Goal: Communication & Community: Answer question/provide support

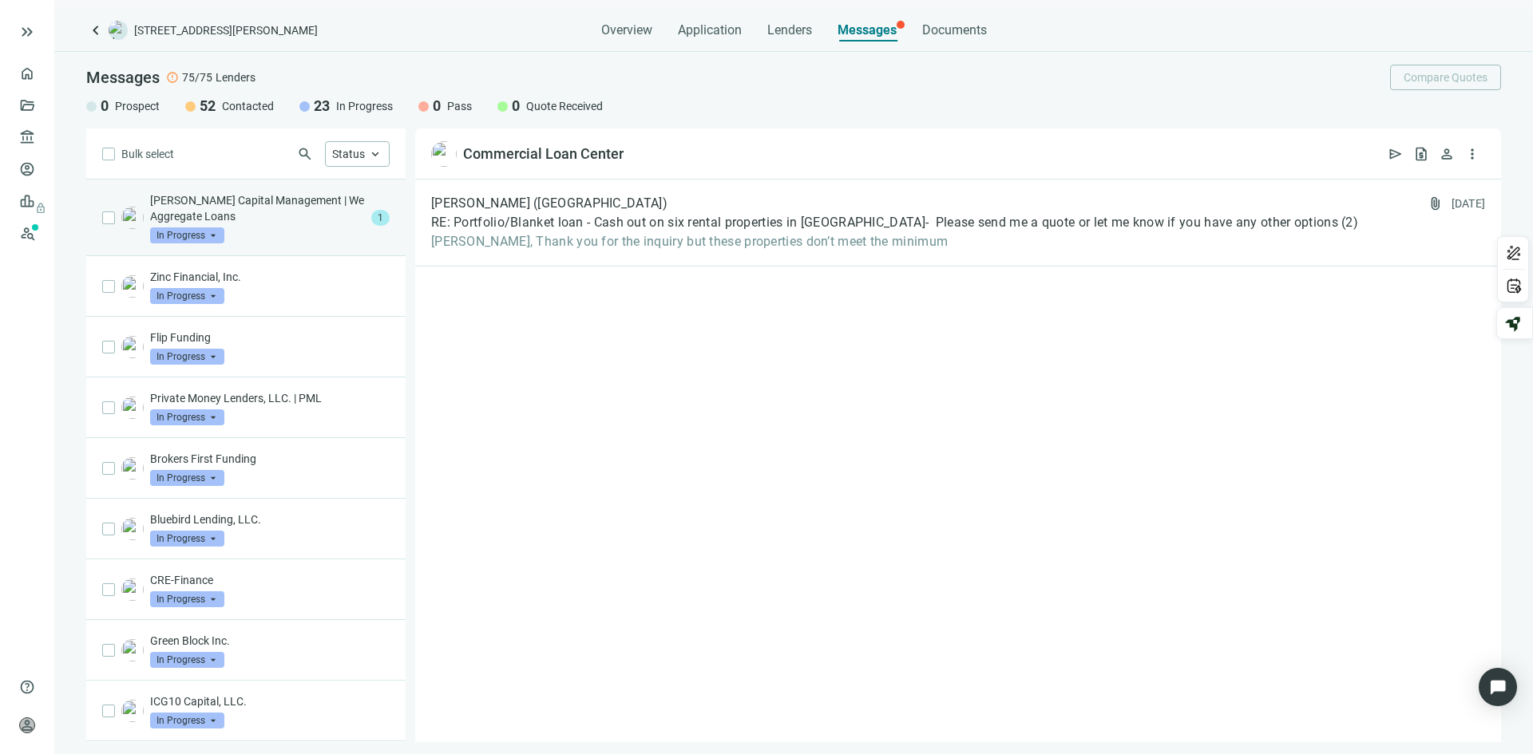
click at [279, 228] on div "Levine Capital Management | We Aggregate Loans In Progress arrow_drop_down" at bounding box center [257, 217] width 215 height 51
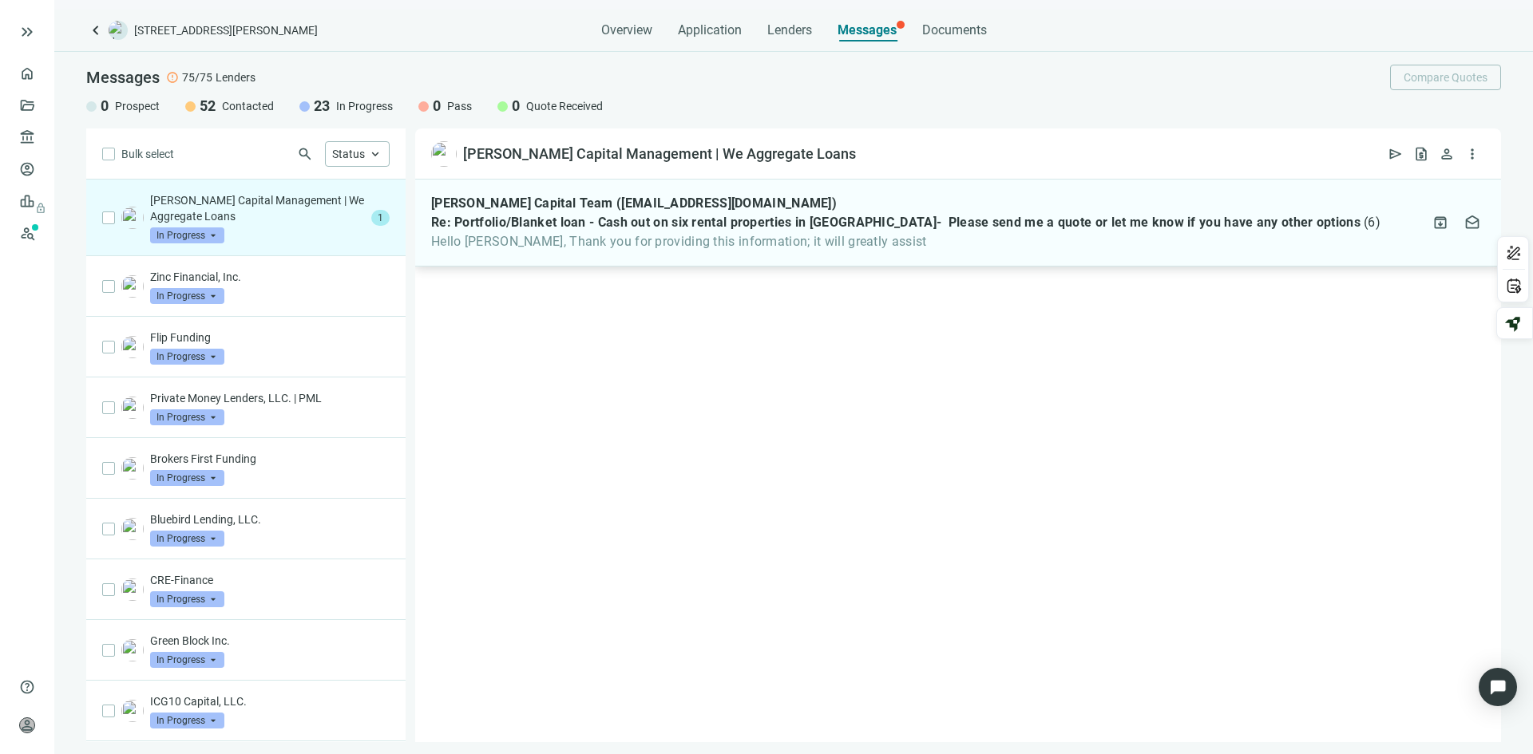
click at [742, 212] on div "Levine Capital Team (loans@levinecapital.com) Re: Portfolio/Blanket loan - Cash…" at bounding box center [905, 223] width 949 height 54
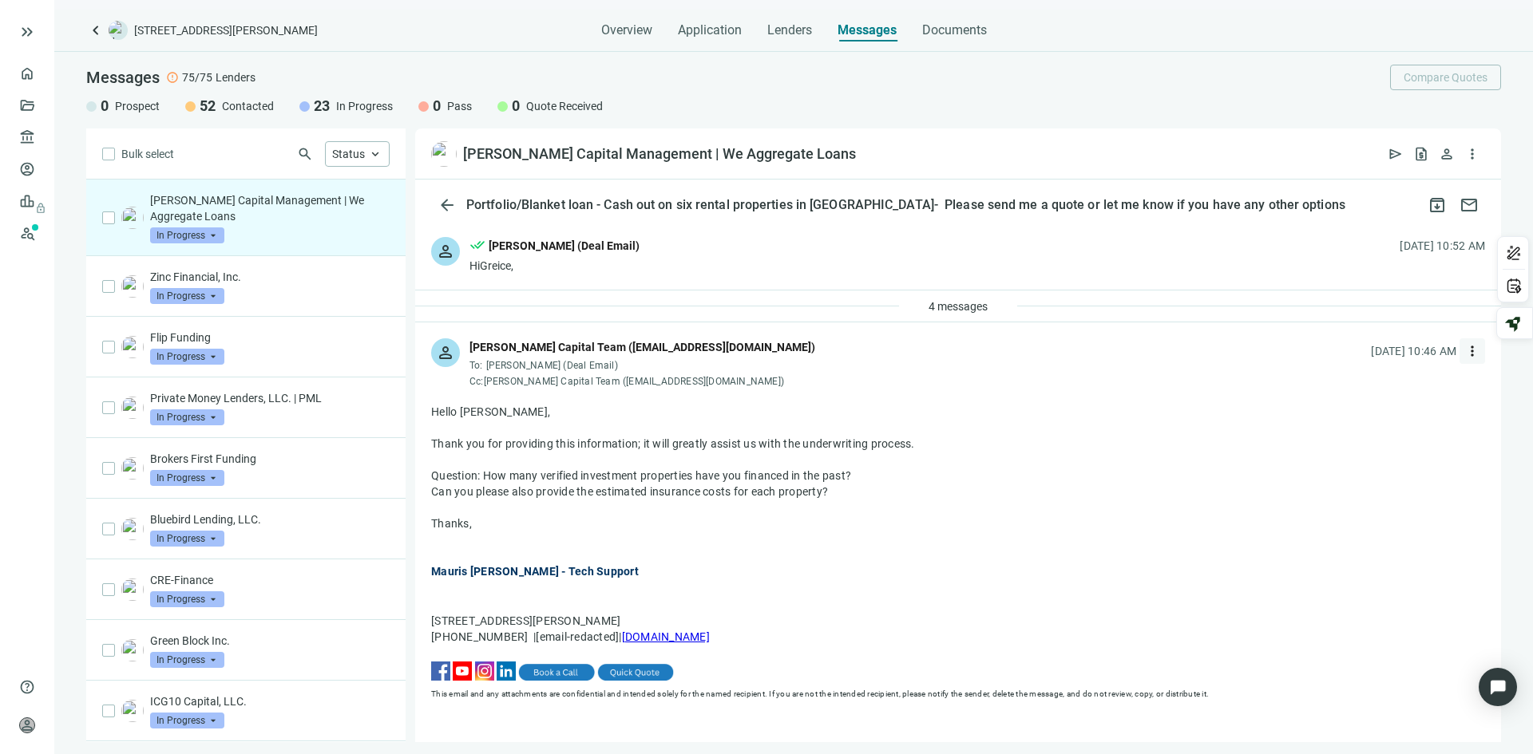
click at [1464, 349] on span "more_vert" at bounding box center [1472, 351] width 16 height 16
click at [1354, 386] on span "Reply" at bounding box center [1352, 388] width 27 height 13
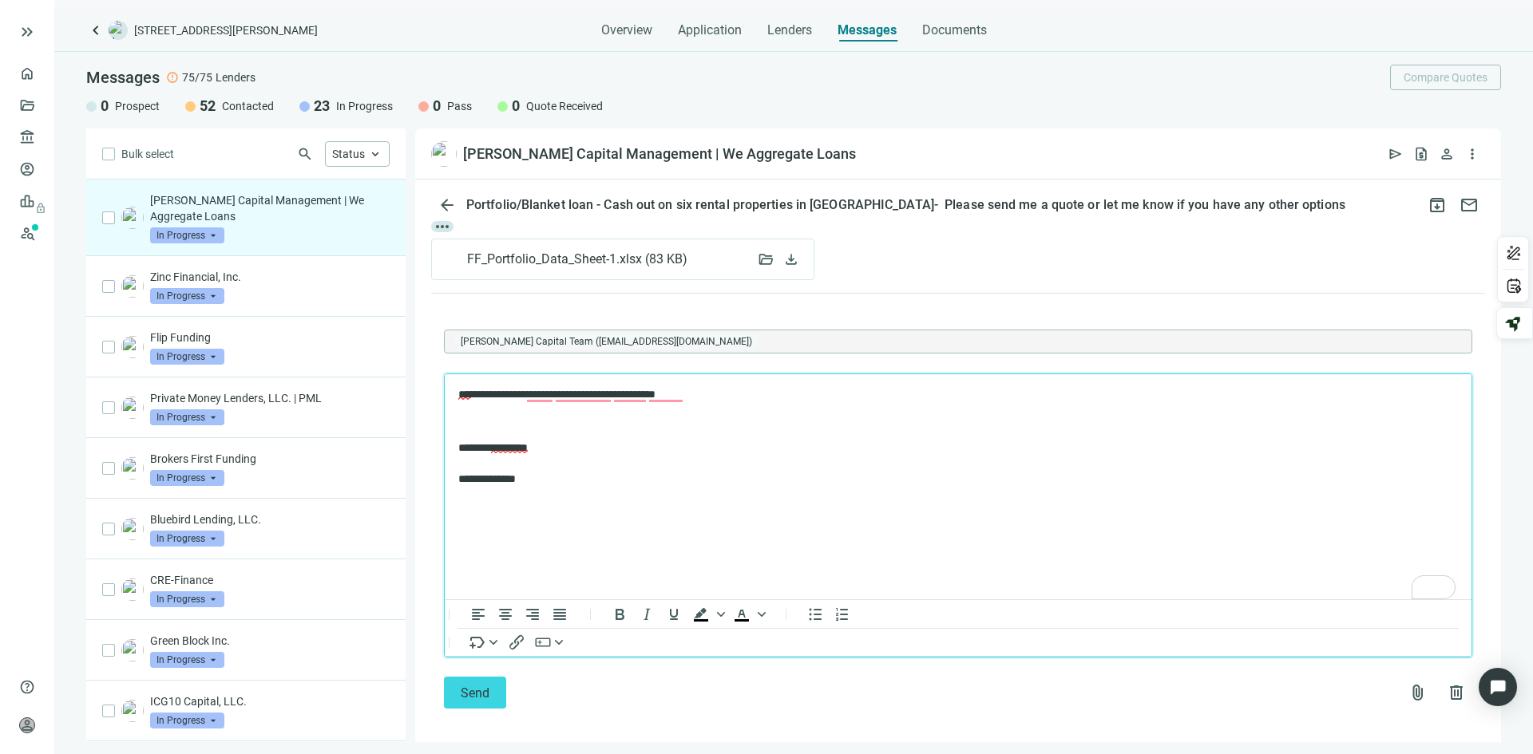
scroll to position [738, 0]
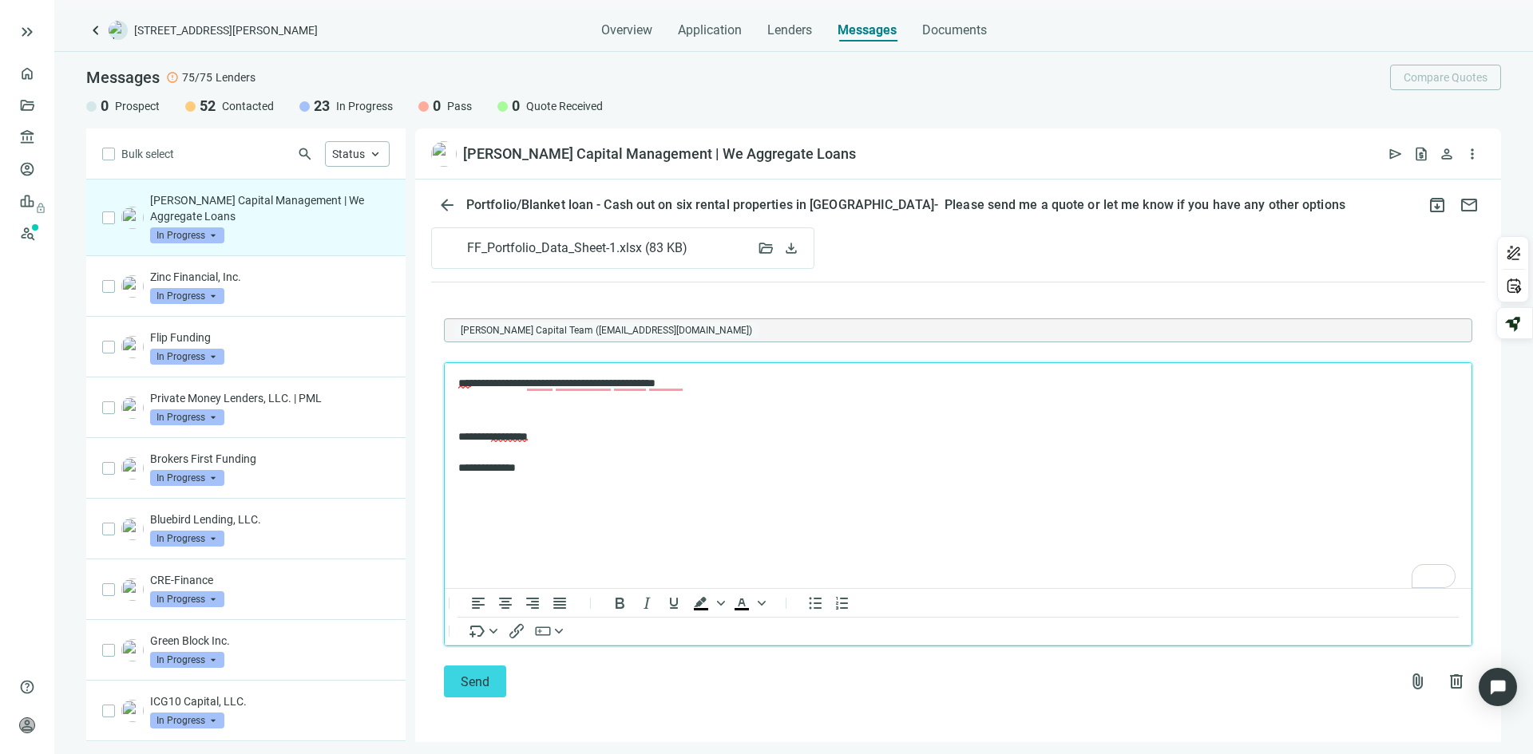
click at [748, 385] on p "**********" at bounding box center [949, 384] width 983 height 16
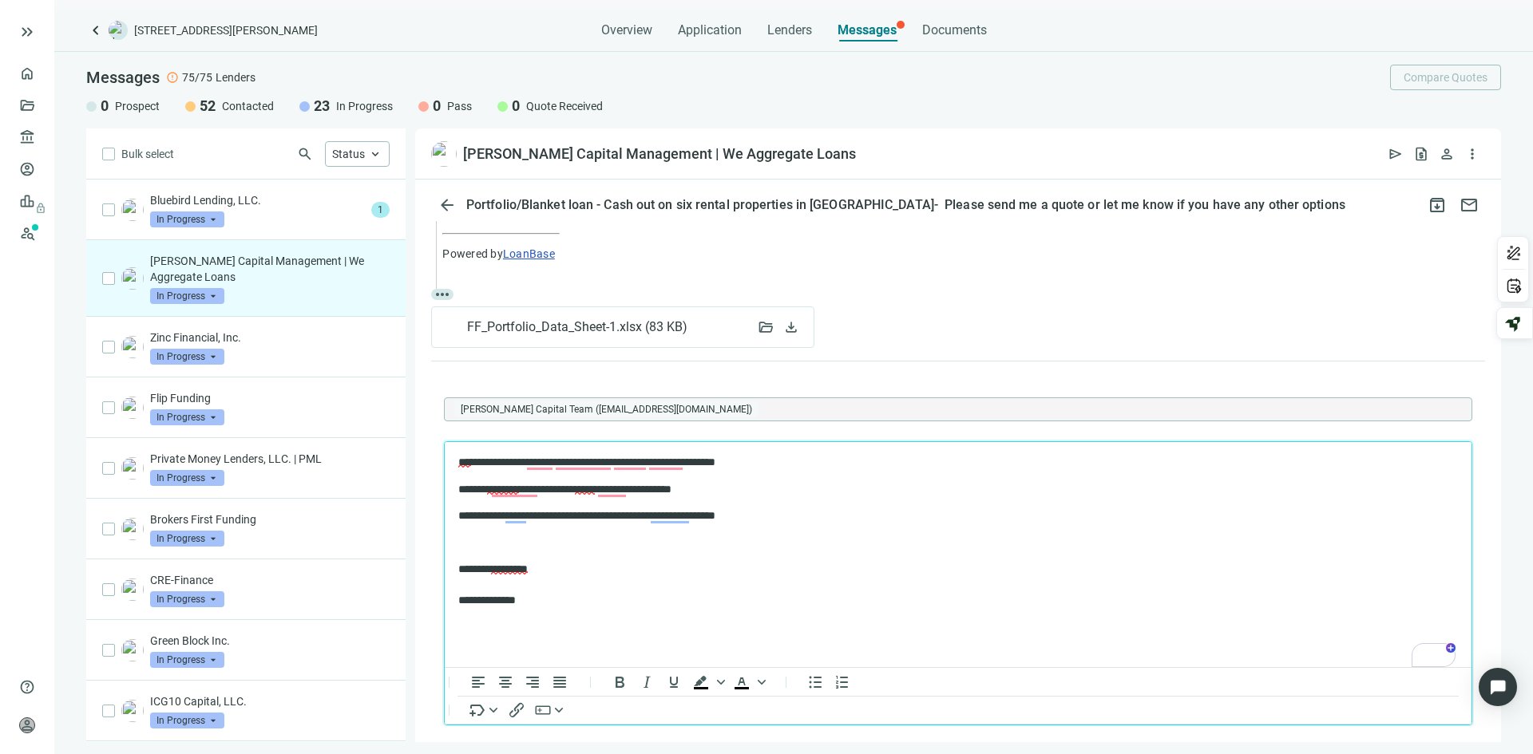
click at [596, 517] on p "**********" at bounding box center [949, 516] width 983 height 16
click at [707, 514] on p "**********" at bounding box center [949, 516] width 983 height 16
drag, startPoint x: 723, startPoint y: 486, endPoint x: 876, endPoint y: 928, distance: 468.0
click at [445, 485] on html "**********" at bounding box center [958, 532] width 1027 height 180
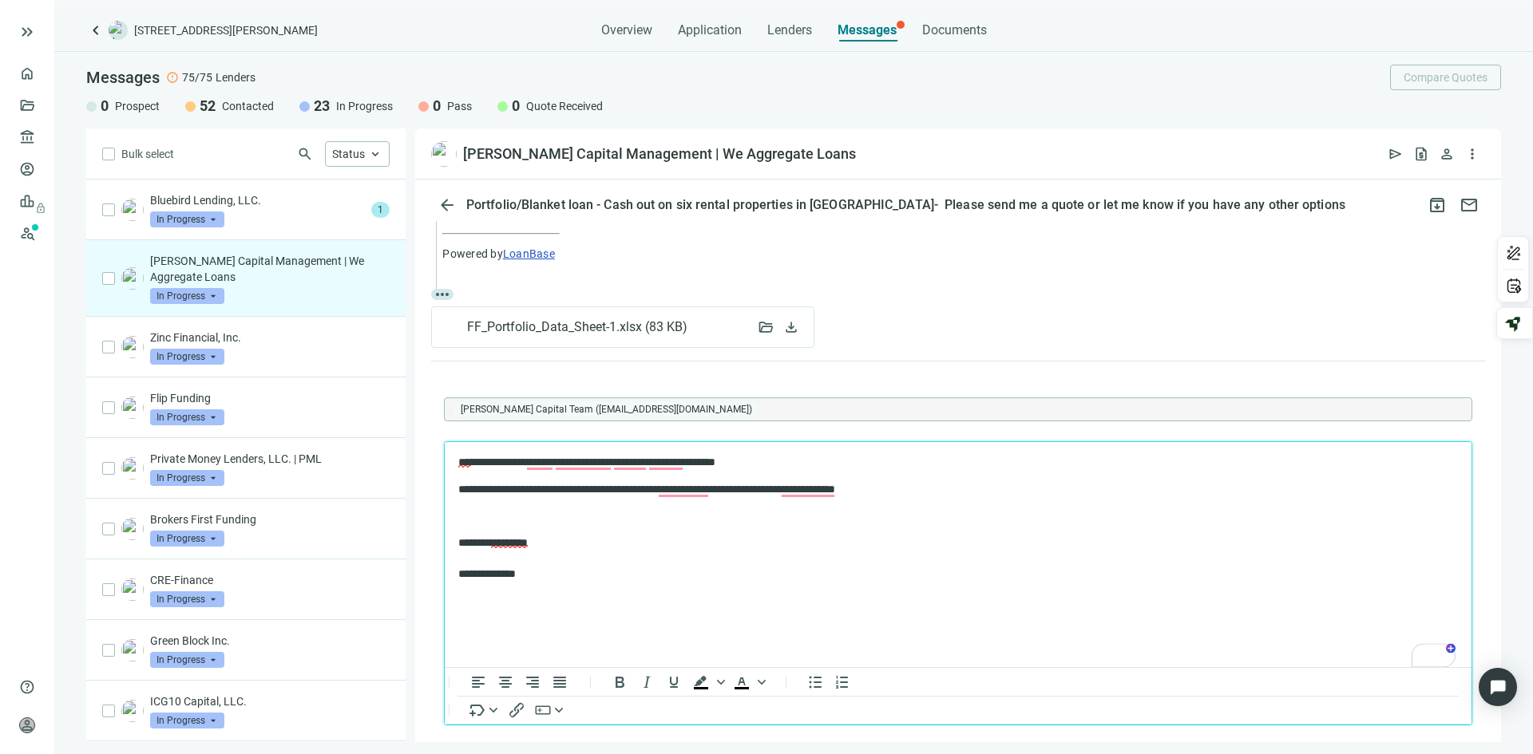
click at [942, 489] on p "**********" at bounding box center [949, 490] width 983 height 16
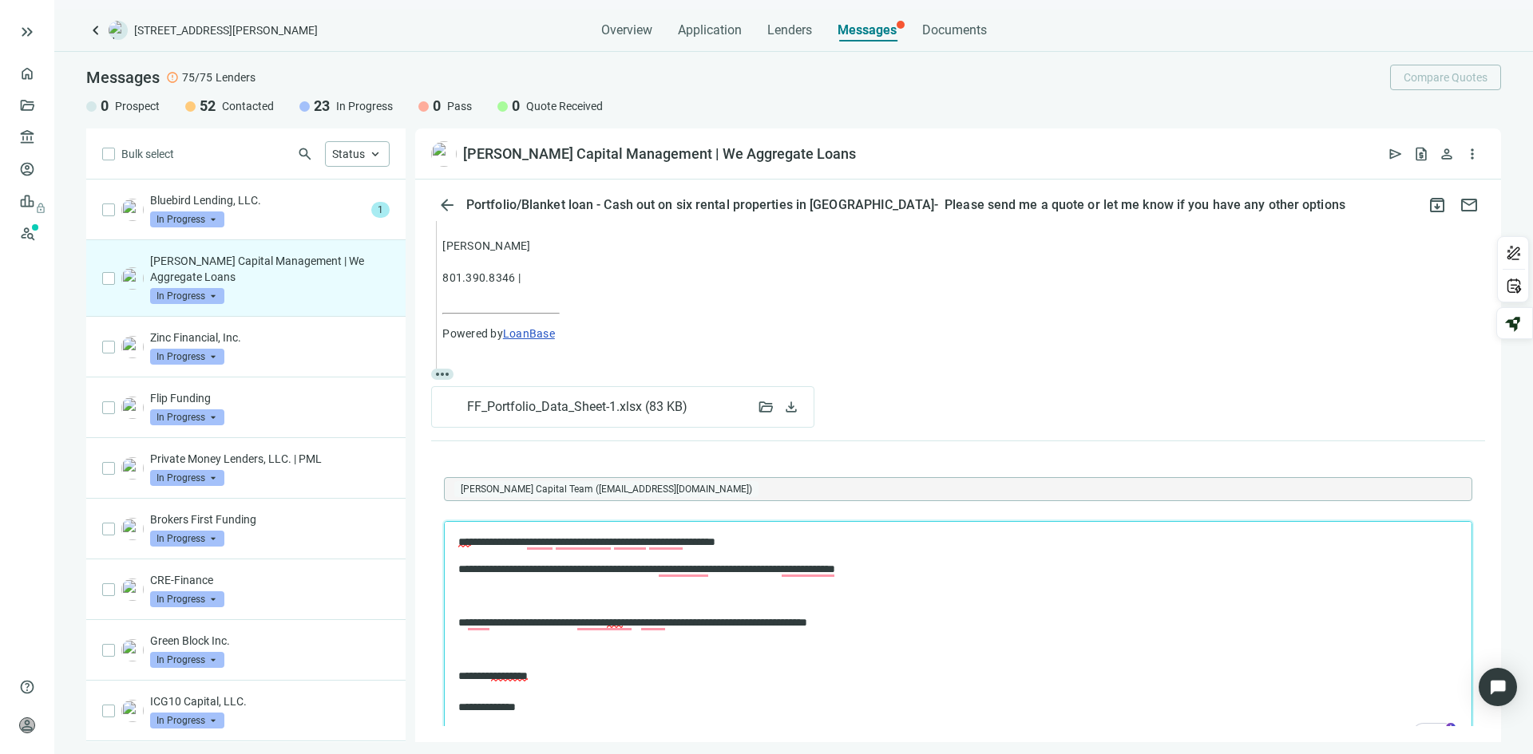
scroll to position [738, 0]
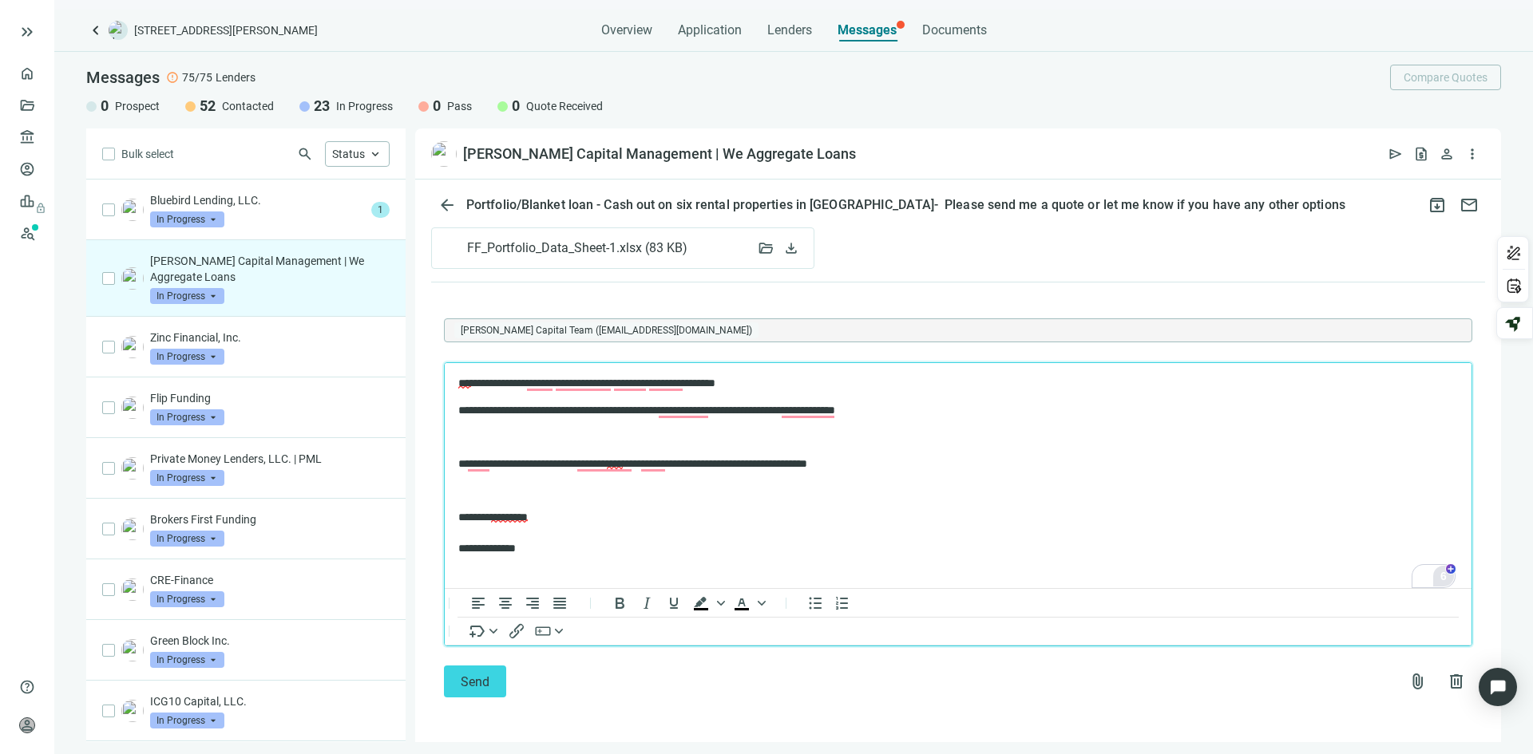
click at [1444, 579] on html "keyboard_double_arrow_right home Overview folder_open Deals account_balance Len…" at bounding box center [766, 377] width 1533 height 754
click at [1442, 579] on div "9" at bounding box center [1443, 577] width 18 height 18
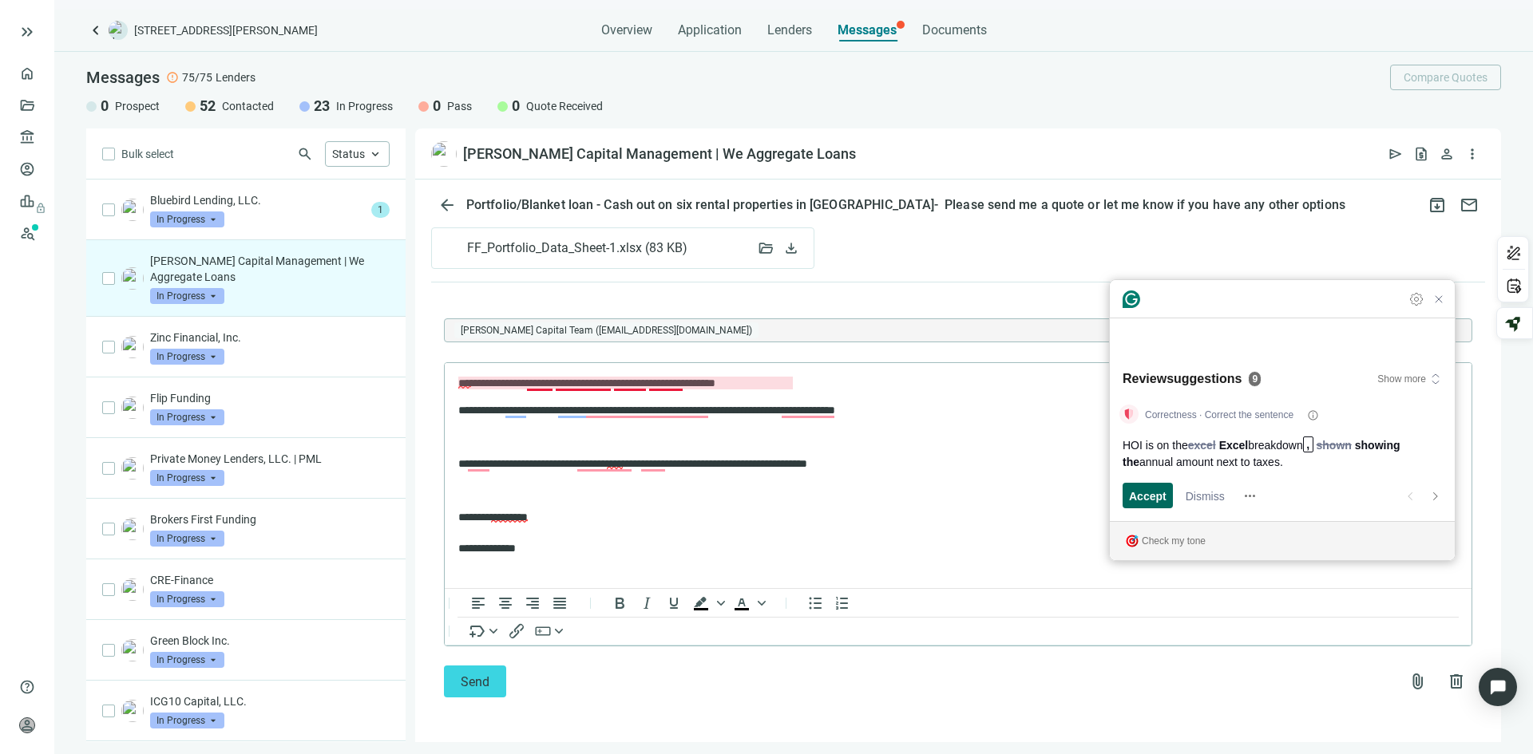
click at [1148, 497] on span "Accept" at bounding box center [1148, 496] width 38 height 17
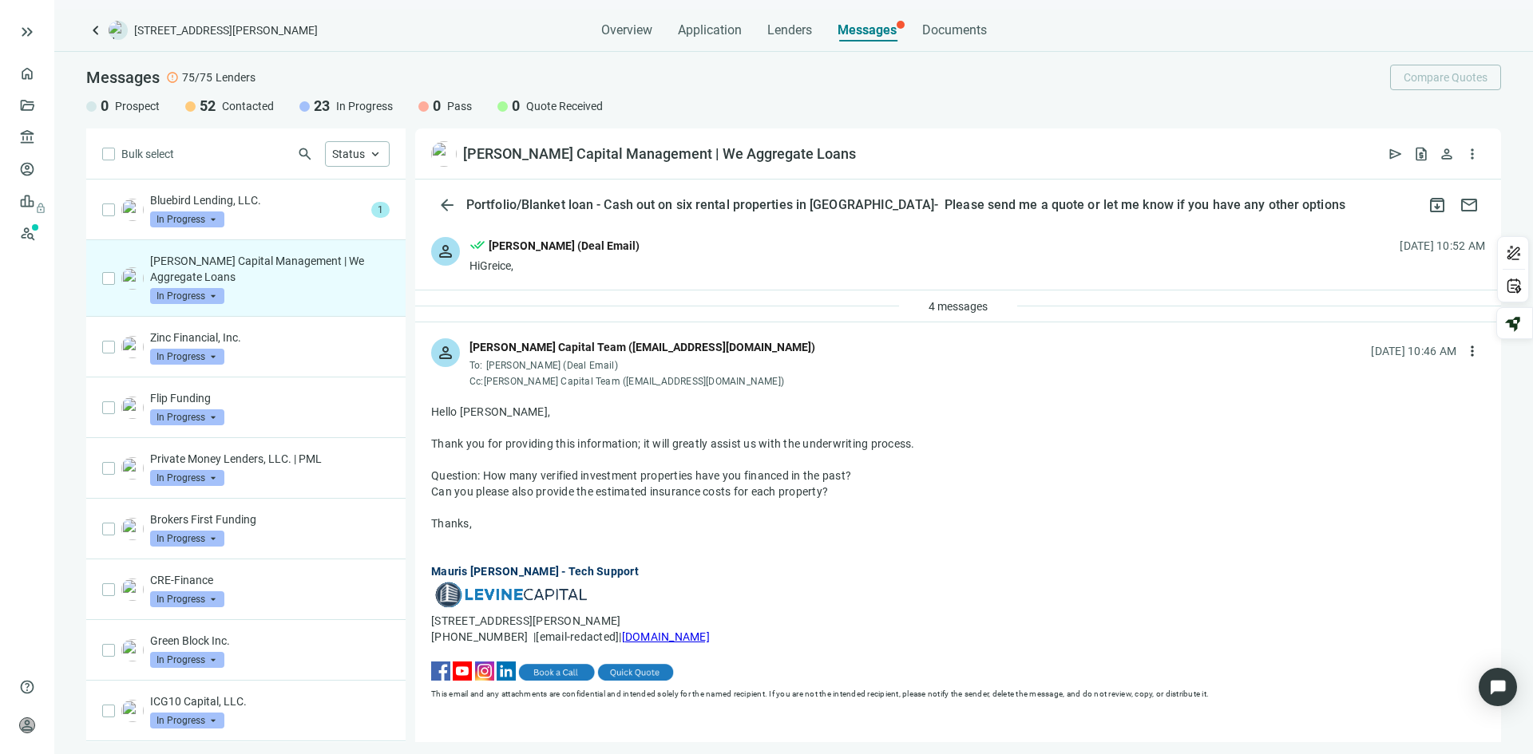
scroll to position [738, 0]
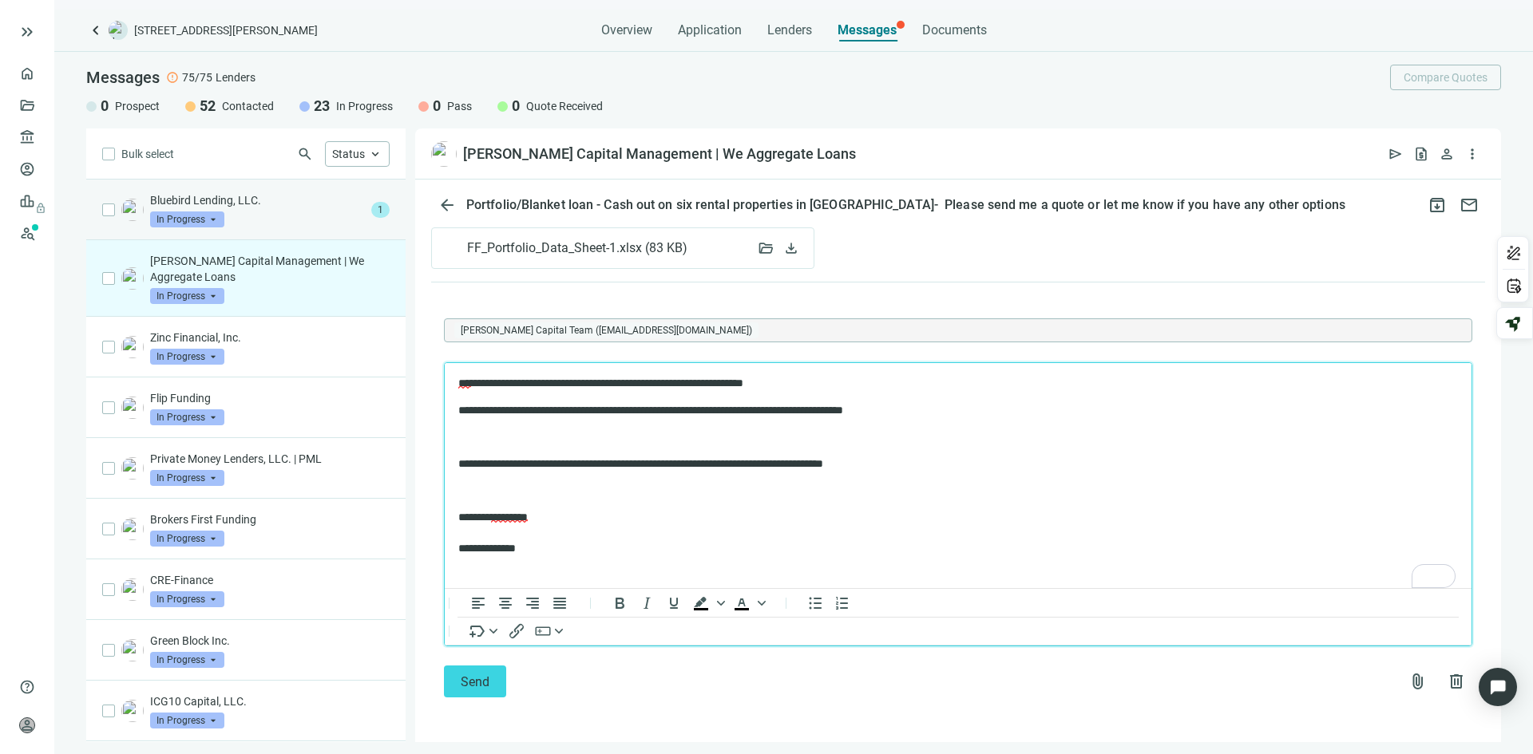
click at [295, 207] on p "Bluebird Lending, LLC." at bounding box center [257, 200] width 215 height 16
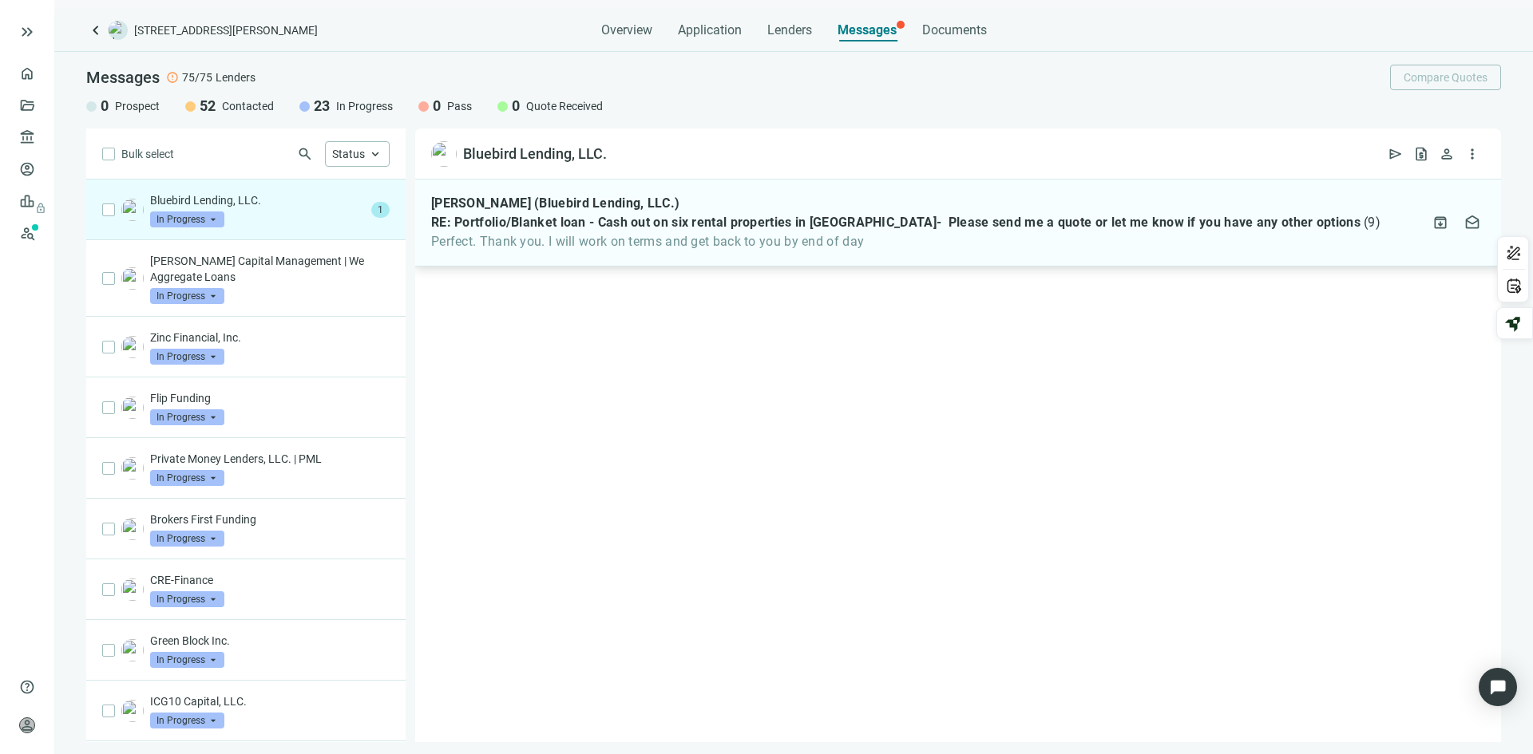
click at [742, 245] on span "Perfect. Thank you. I will work on terms and get back to you by end of day" at bounding box center [905, 242] width 949 height 16
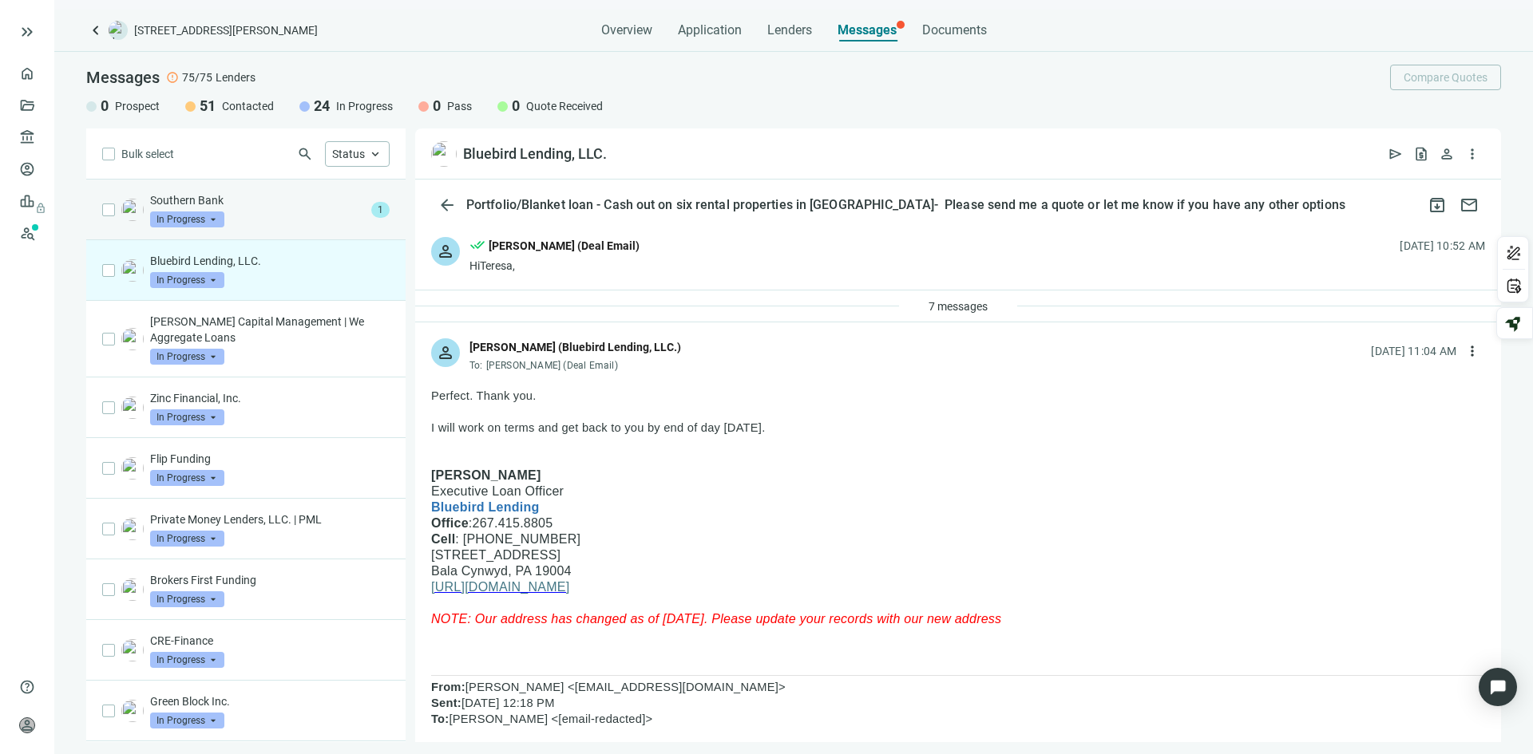
click at [287, 203] on p "Southern Bank" at bounding box center [257, 200] width 215 height 16
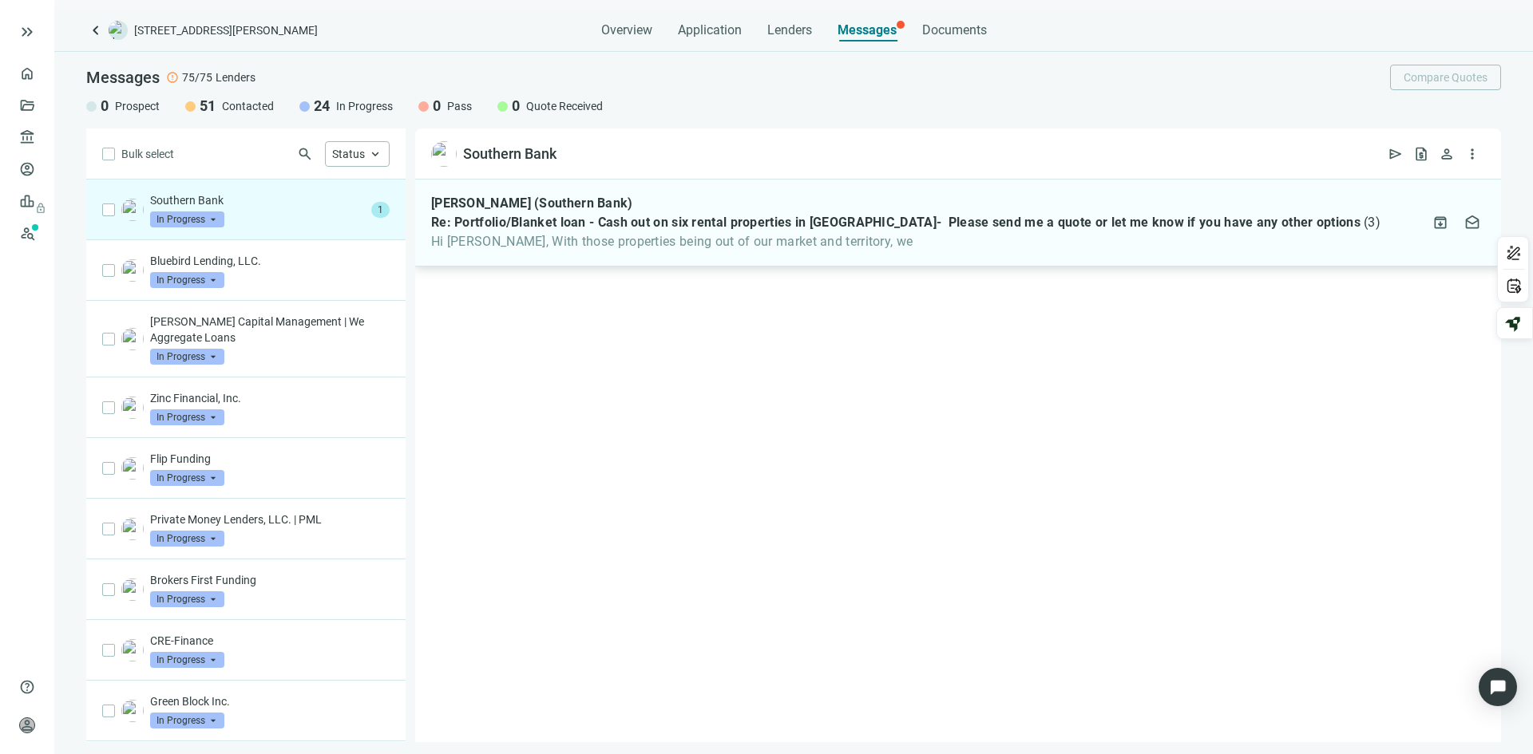
click at [888, 243] on span "Hi [PERSON_NAME], With those properties being out of our market and territory, …" at bounding box center [905, 242] width 949 height 16
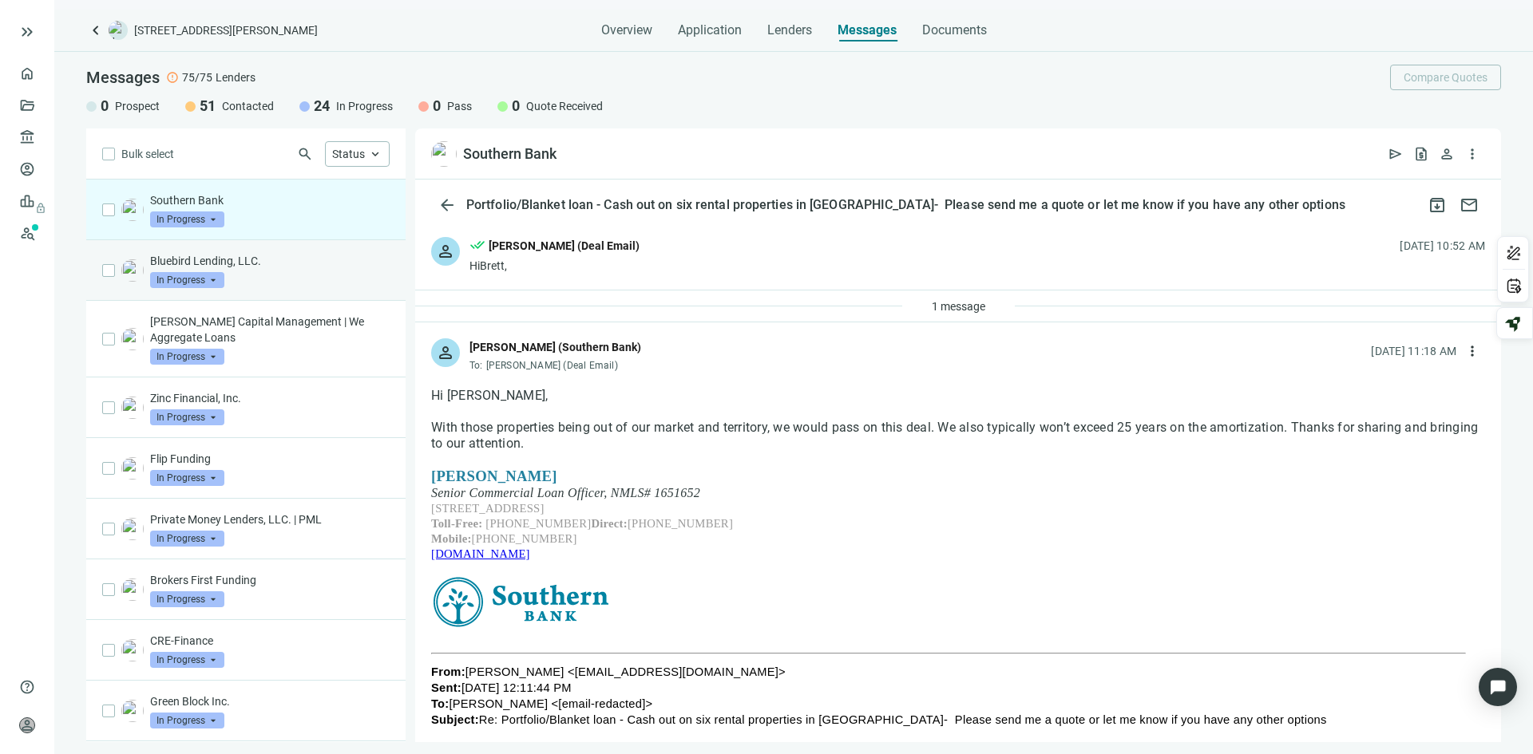
click at [283, 274] on div "Bluebird Lending, LLC. In Progress arrow_drop_down" at bounding box center [269, 270] width 239 height 35
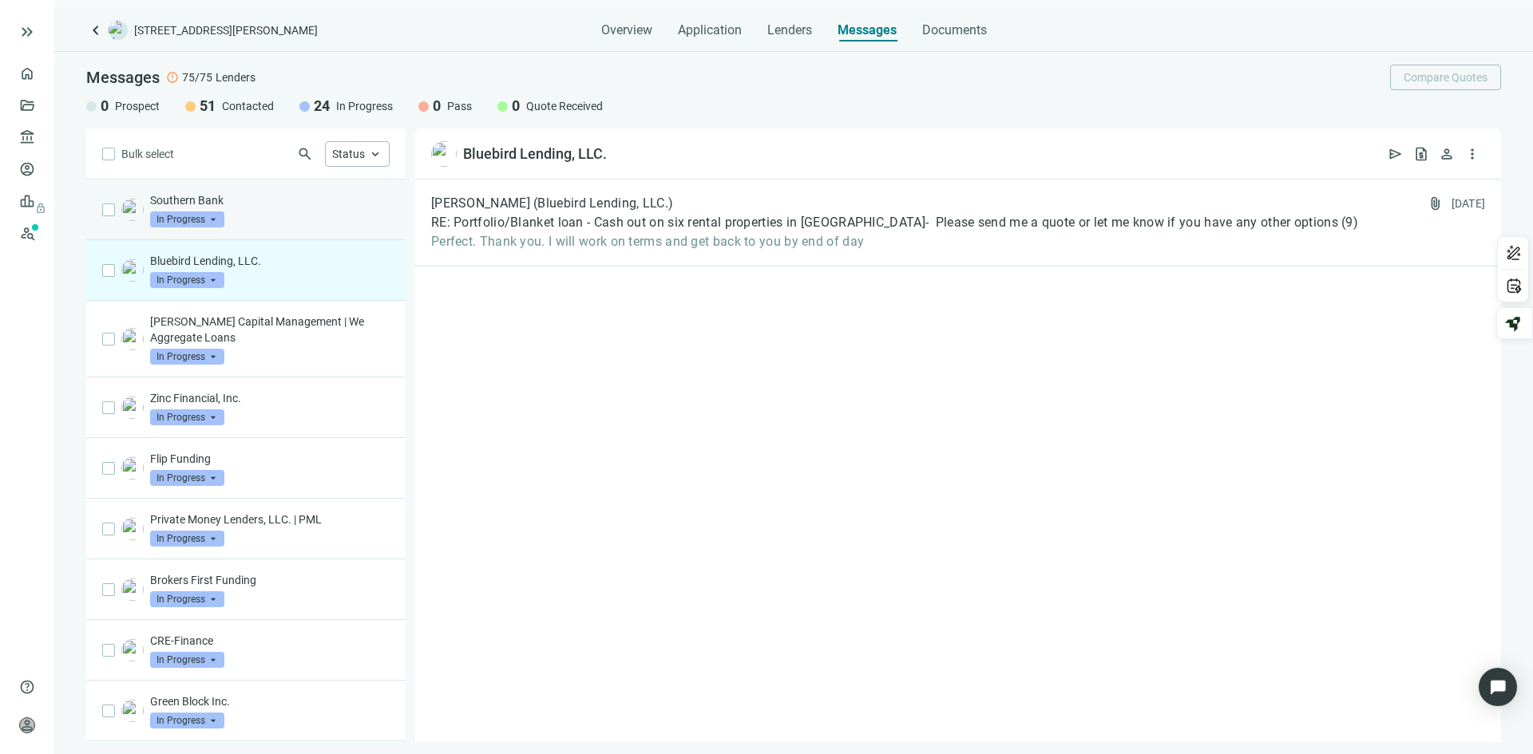
click at [255, 200] on p "Southern Bank" at bounding box center [269, 200] width 239 height 16
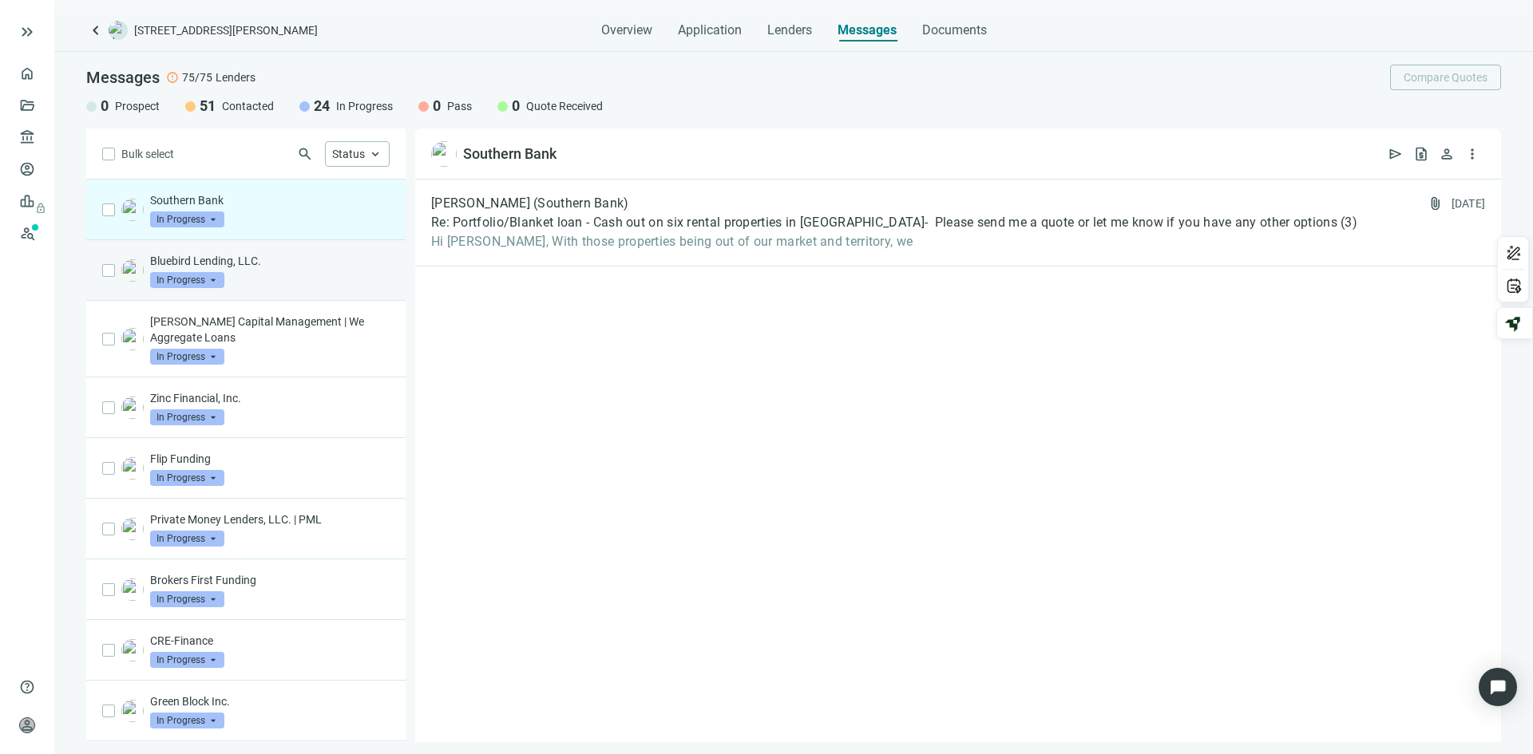
click at [273, 280] on div "Bluebird Lending, LLC. In Progress arrow_drop_down" at bounding box center [269, 270] width 239 height 35
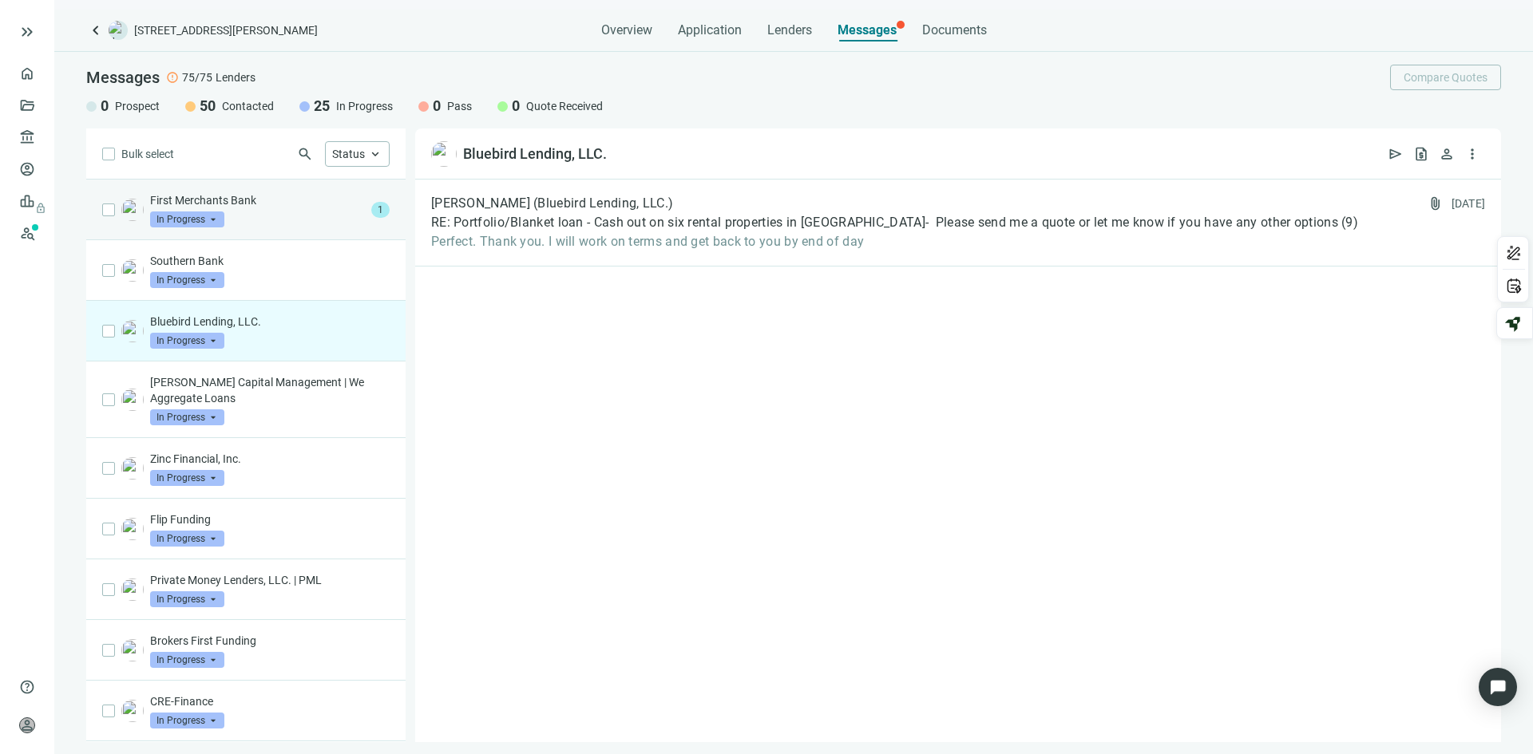
click at [278, 207] on p "First Merchants Bank" at bounding box center [257, 200] width 215 height 16
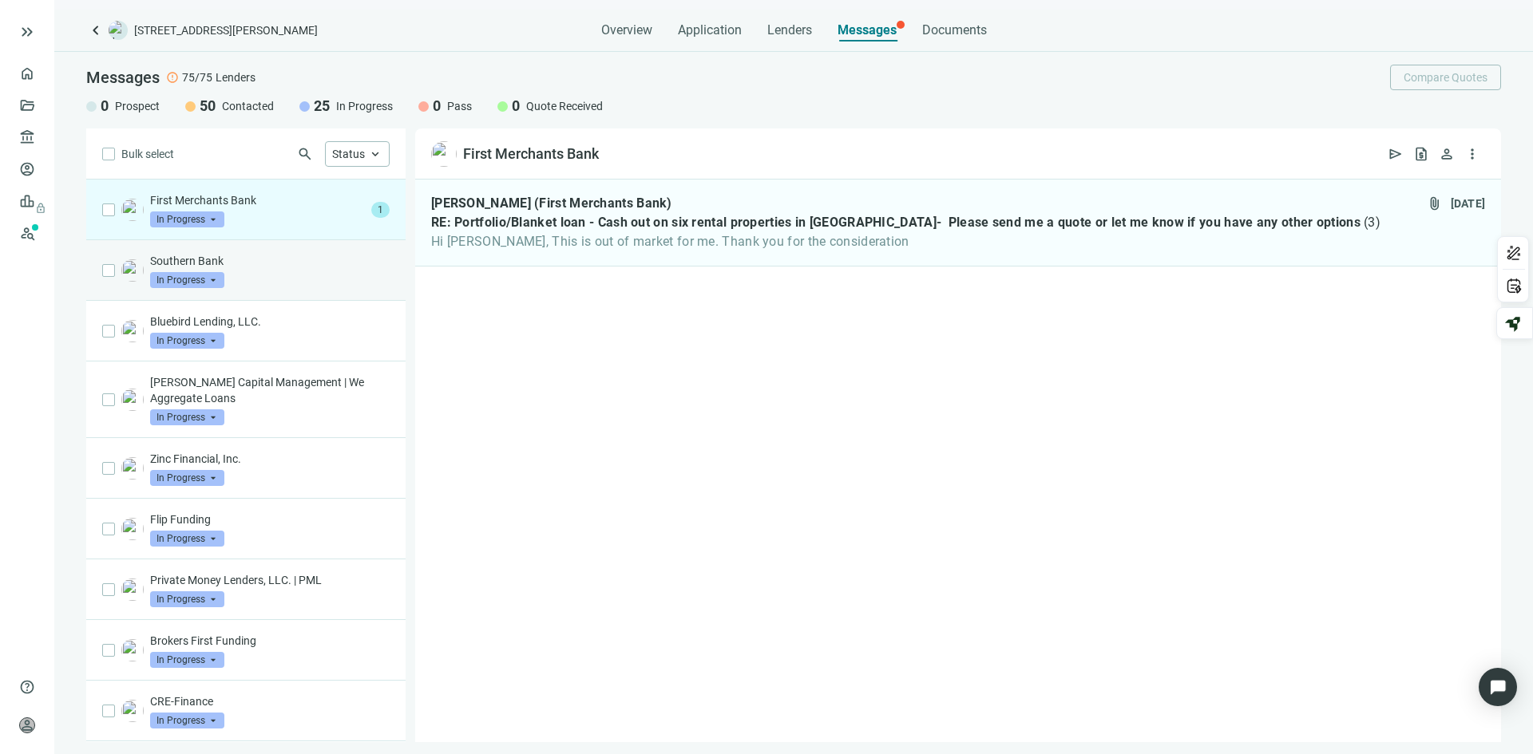
click at [273, 259] on p "Southern Bank" at bounding box center [269, 261] width 239 height 16
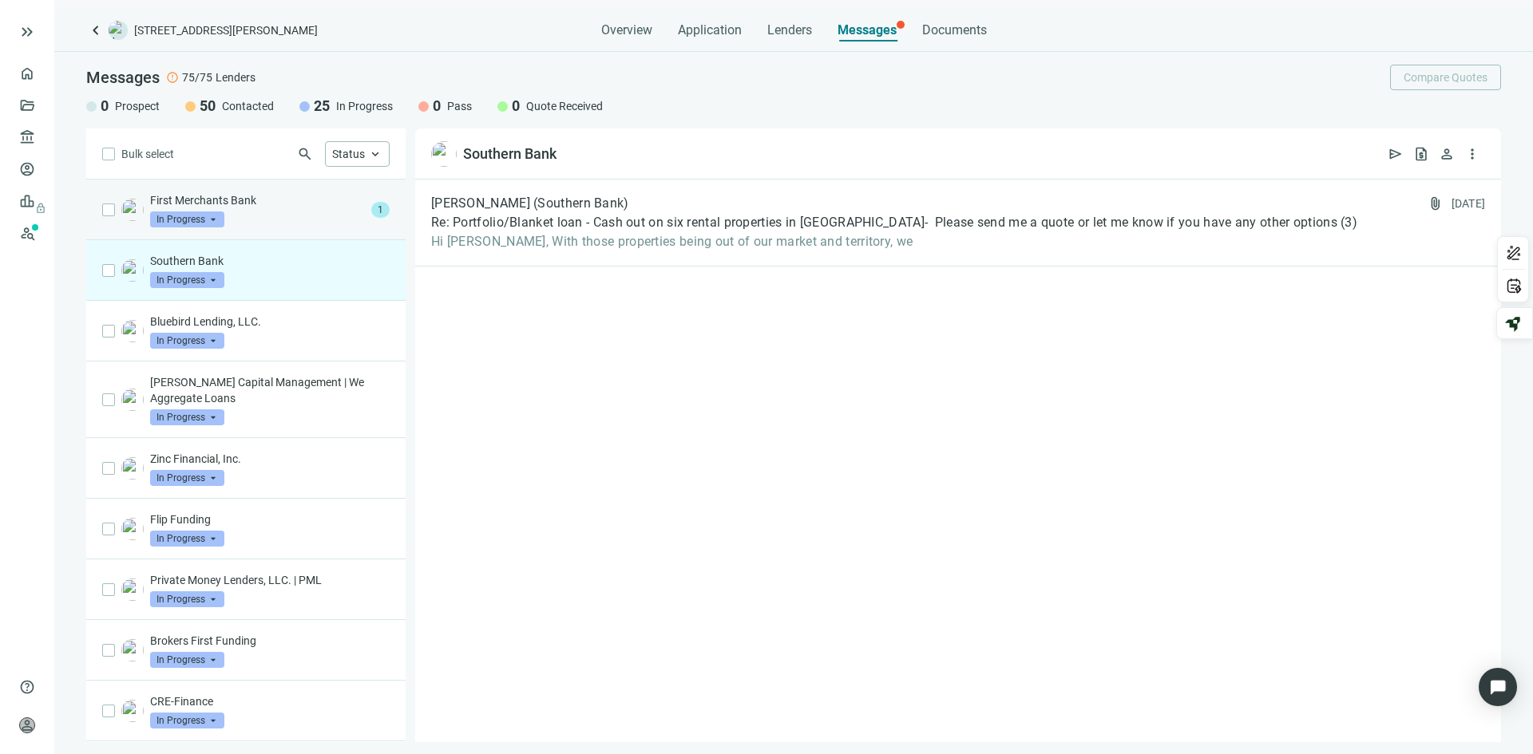
click at [279, 208] on div "First Merchants Bank In Progress arrow_drop_down" at bounding box center [257, 209] width 215 height 35
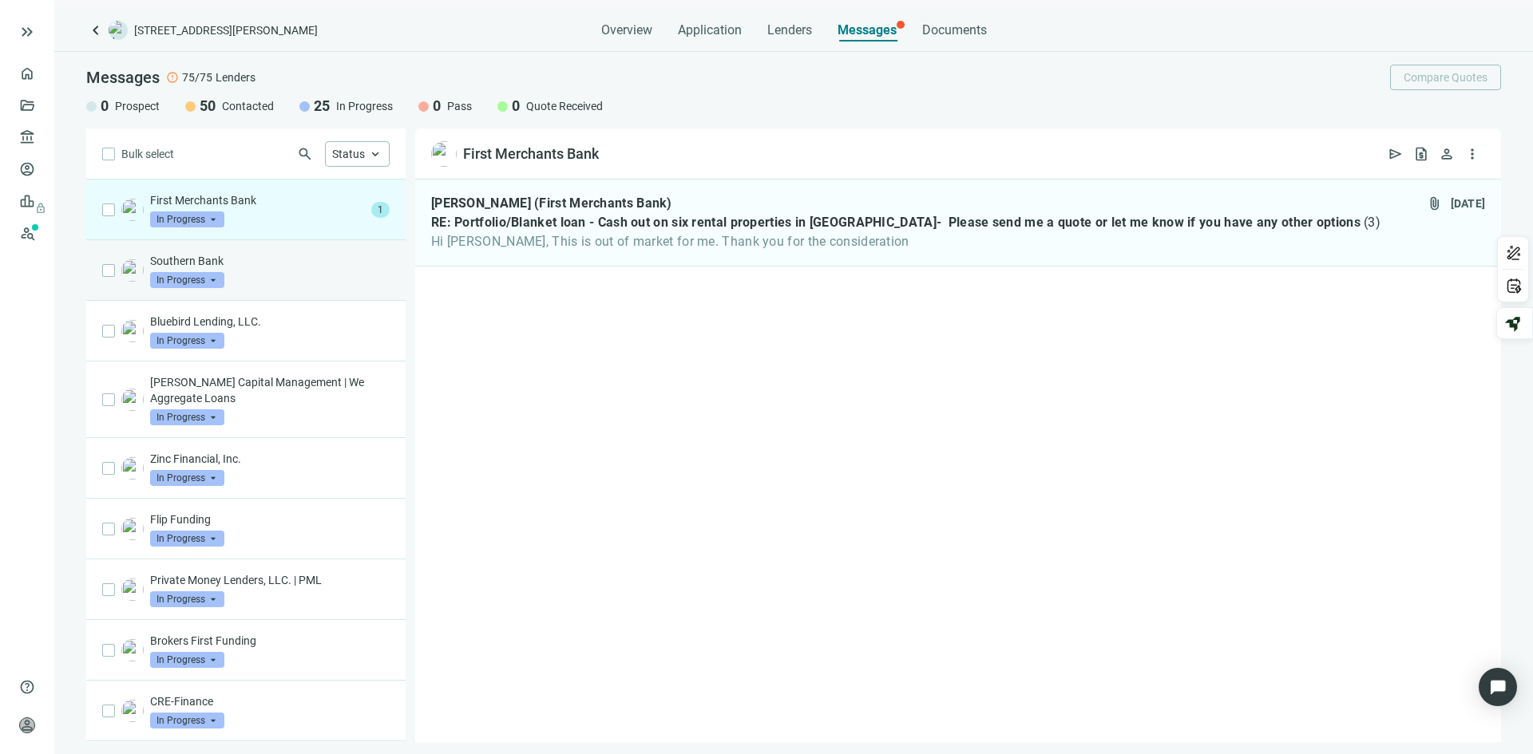
click at [291, 261] on p "Southern Bank" at bounding box center [269, 261] width 239 height 16
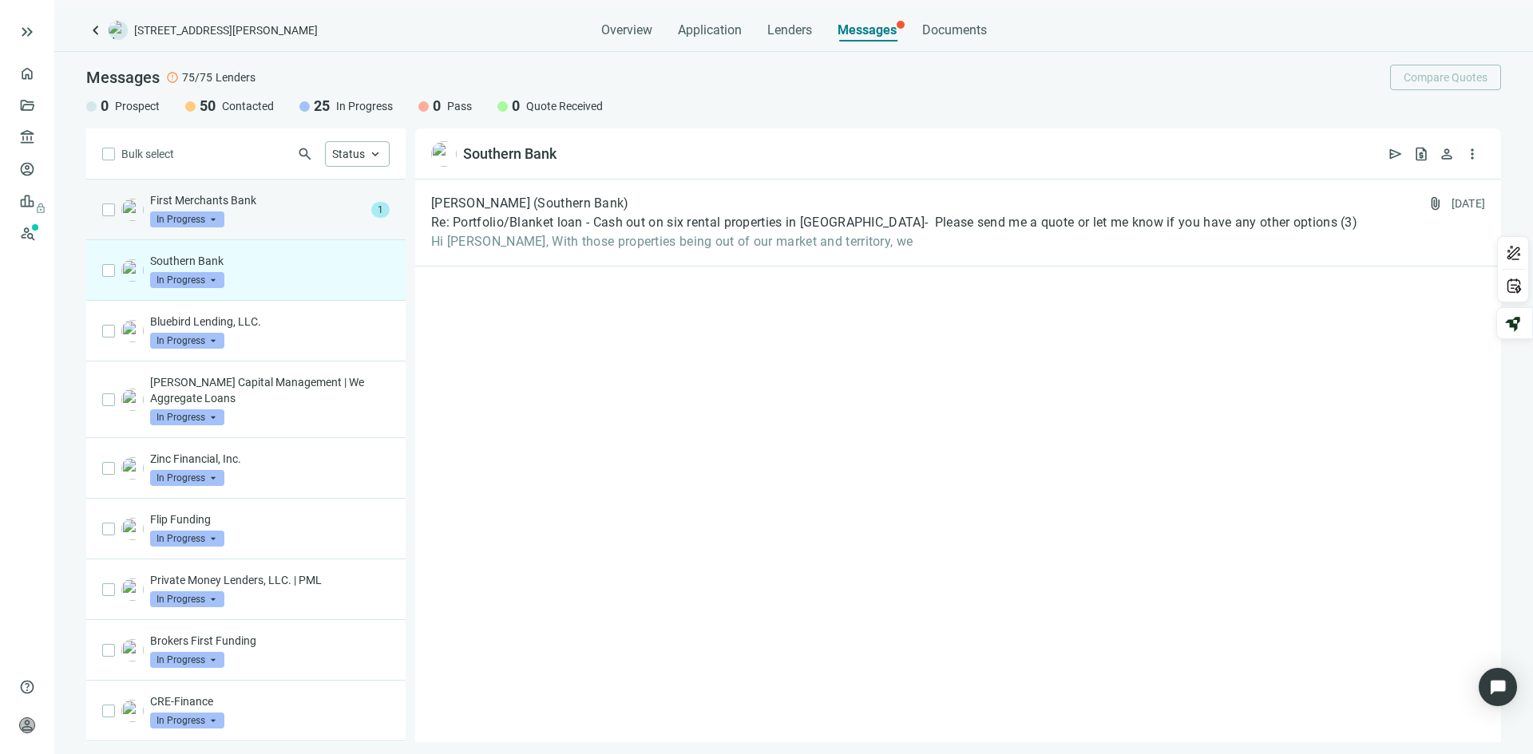
click at [289, 213] on div "First Merchants Bank In Progress arrow_drop_down" at bounding box center [257, 209] width 215 height 35
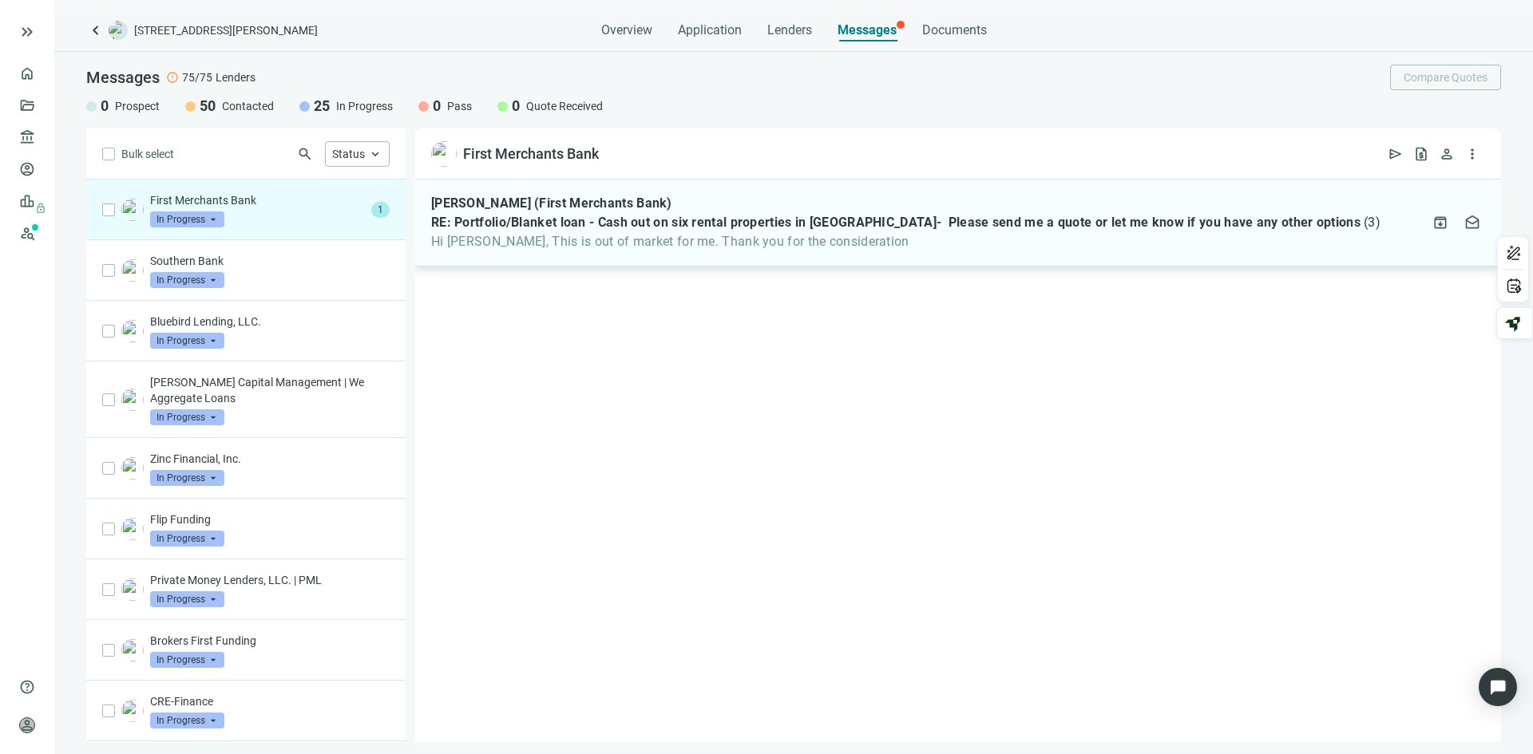
click at [564, 234] on span "Hi [PERSON_NAME], This is out of market for me. Thank you for the consideration" at bounding box center [905, 242] width 949 height 16
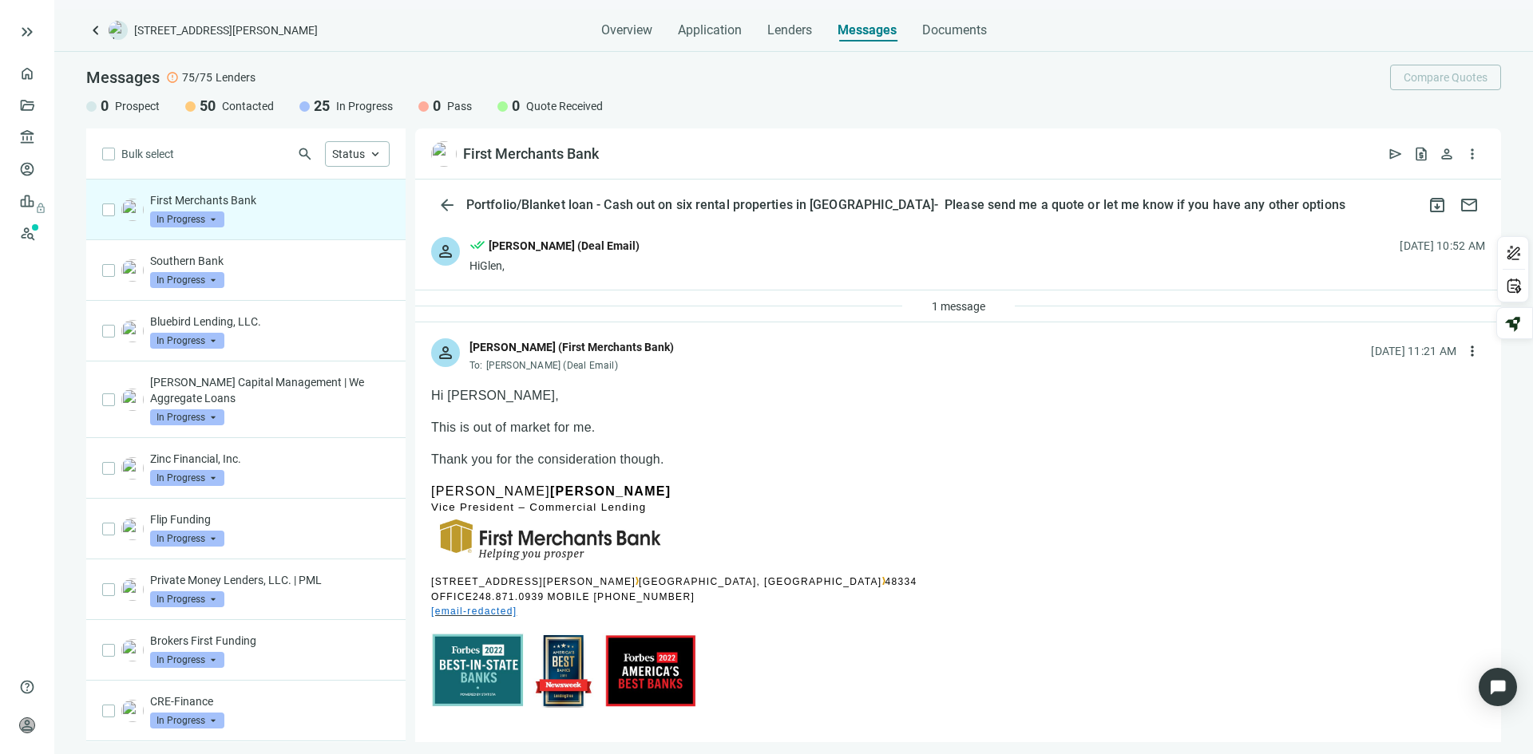
click at [309, 208] on div "First Merchants Bank In Progress arrow_drop_down" at bounding box center [269, 209] width 239 height 35
click at [322, 275] on div "Southern Bank In Progress arrow_drop_down" at bounding box center [269, 270] width 239 height 35
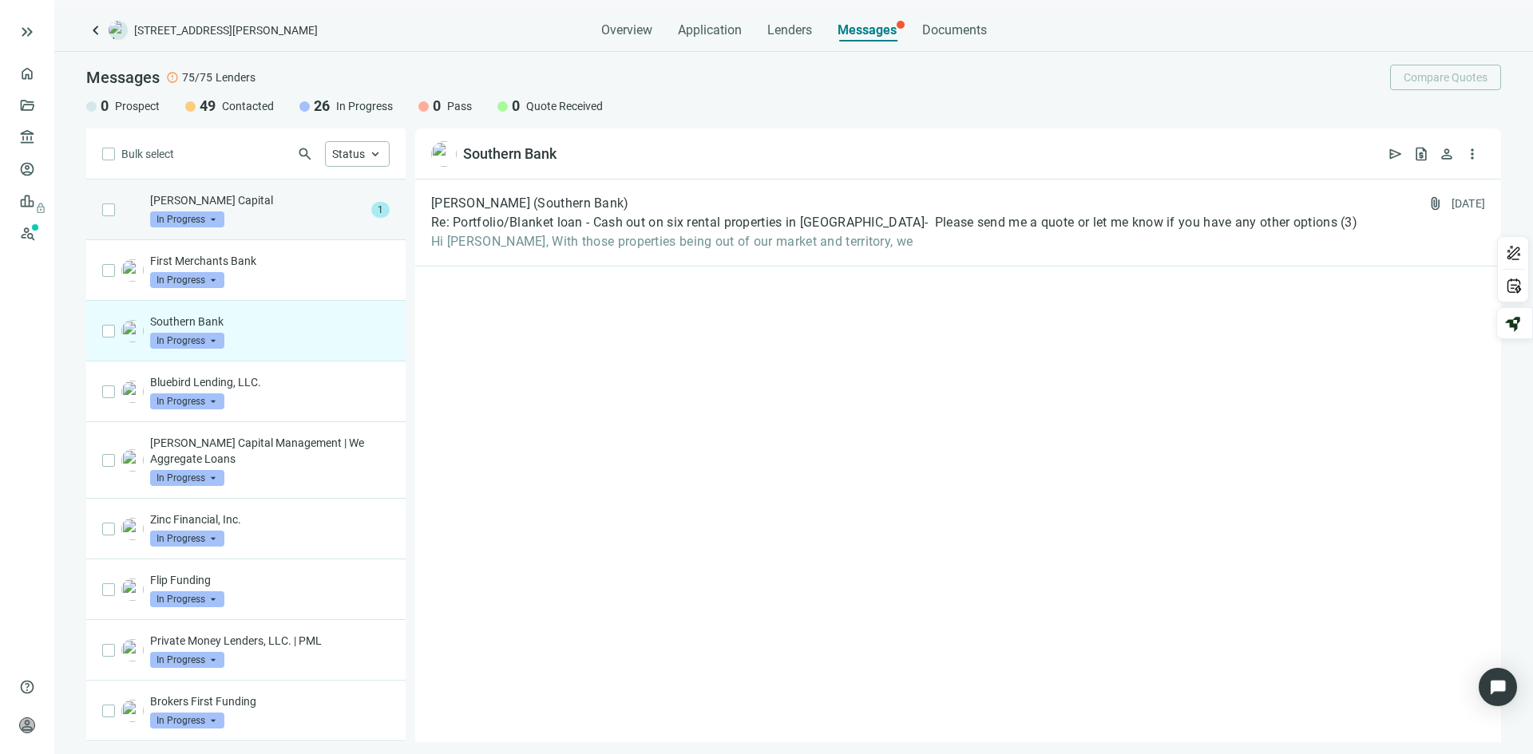
click at [299, 208] on p "[PERSON_NAME] Capital" at bounding box center [257, 200] width 215 height 16
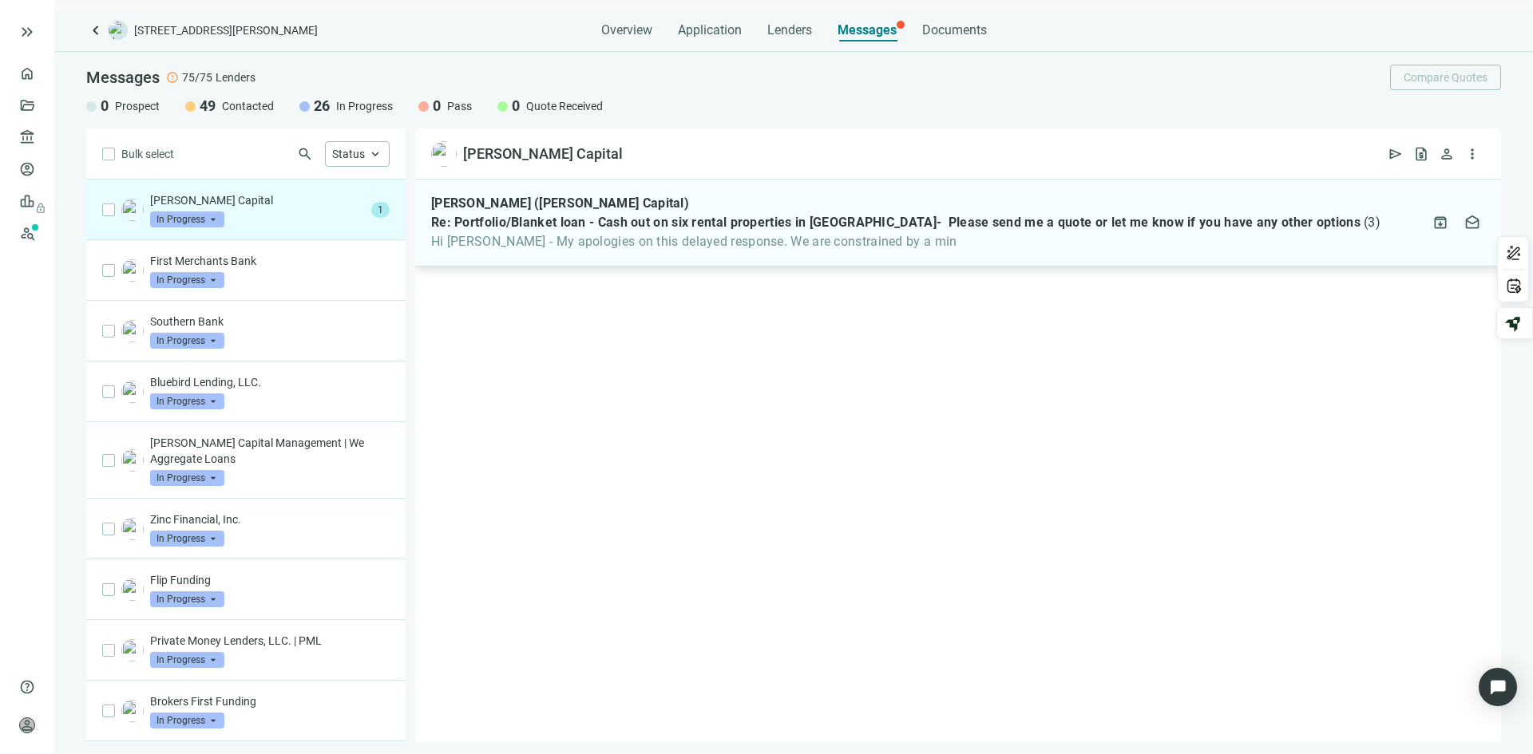
click at [553, 234] on span "Hi [PERSON_NAME] - My apologies on this delayed response. We are constrained by…" at bounding box center [905, 242] width 949 height 16
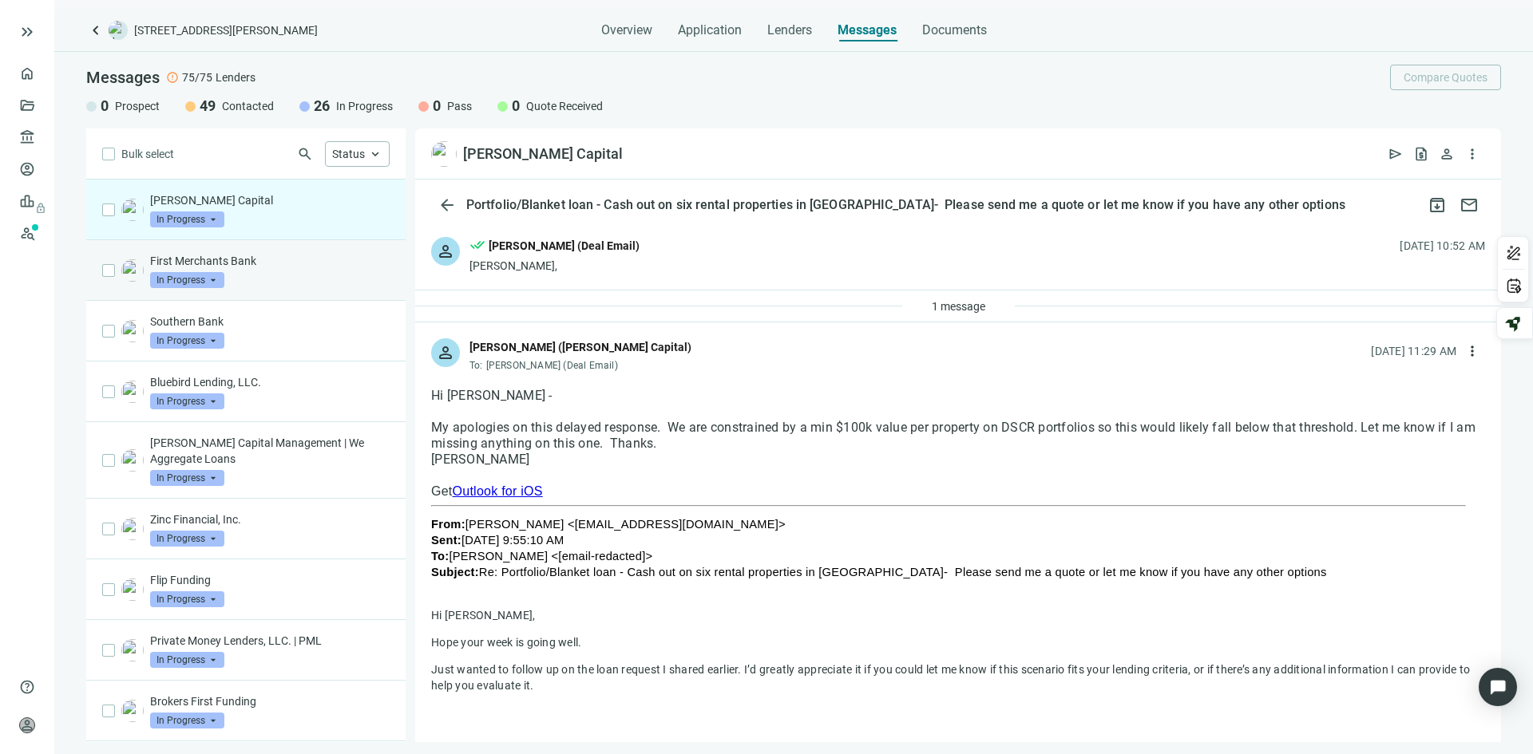
click at [303, 260] on p "First Merchants Bank" at bounding box center [269, 261] width 239 height 16
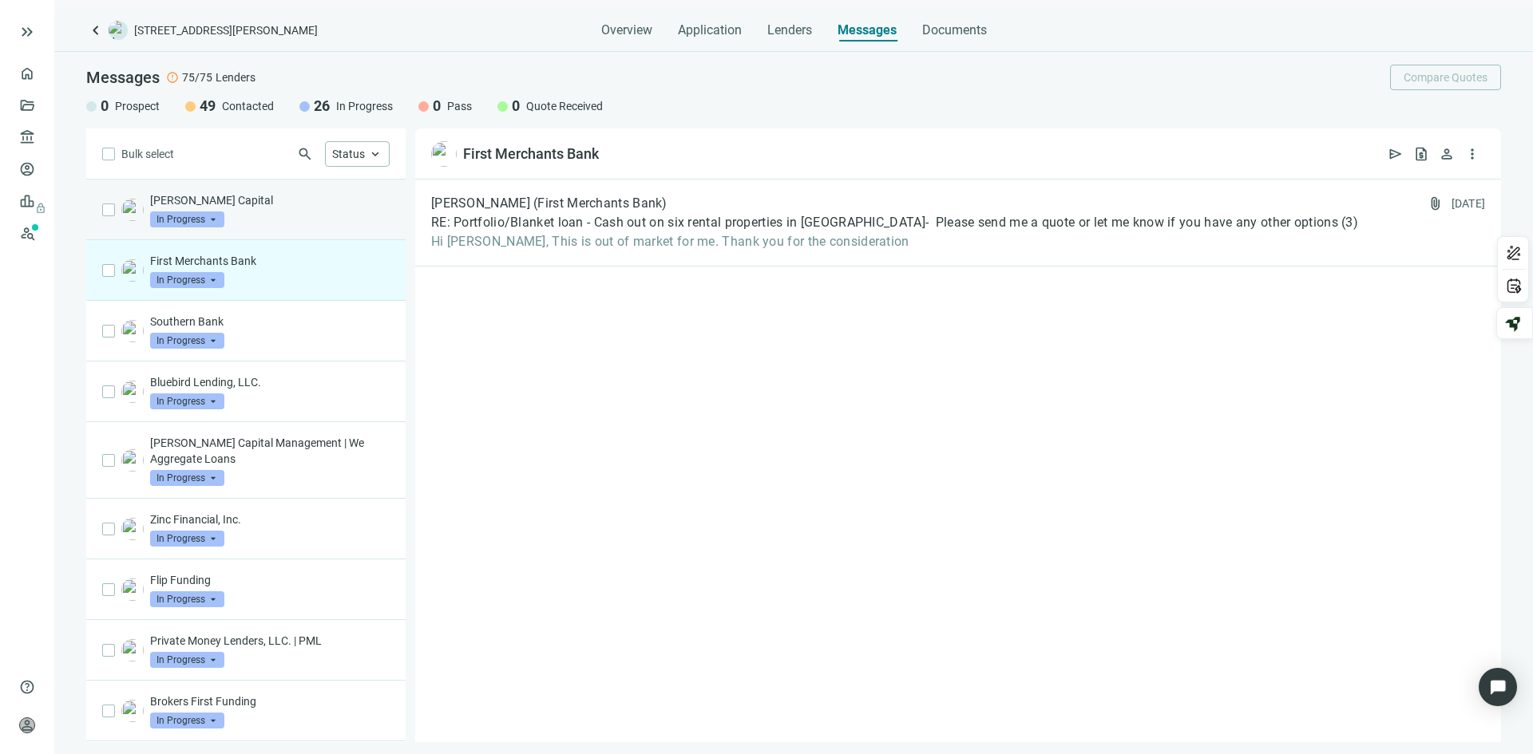
click at [267, 206] on p "[PERSON_NAME] Capital" at bounding box center [269, 200] width 239 height 16
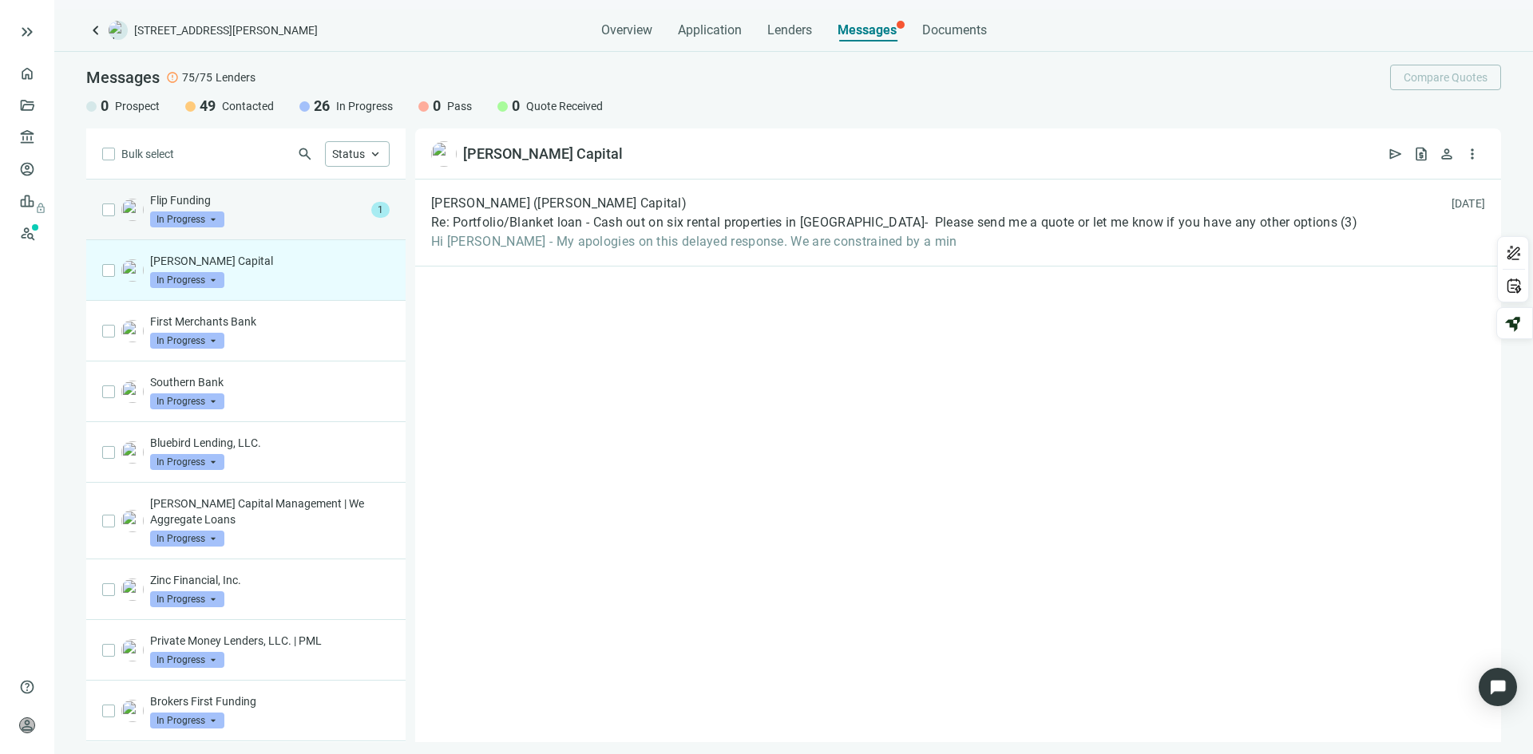
click at [255, 224] on div "Flip Funding In Progress arrow_drop_down" at bounding box center [257, 209] width 215 height 35
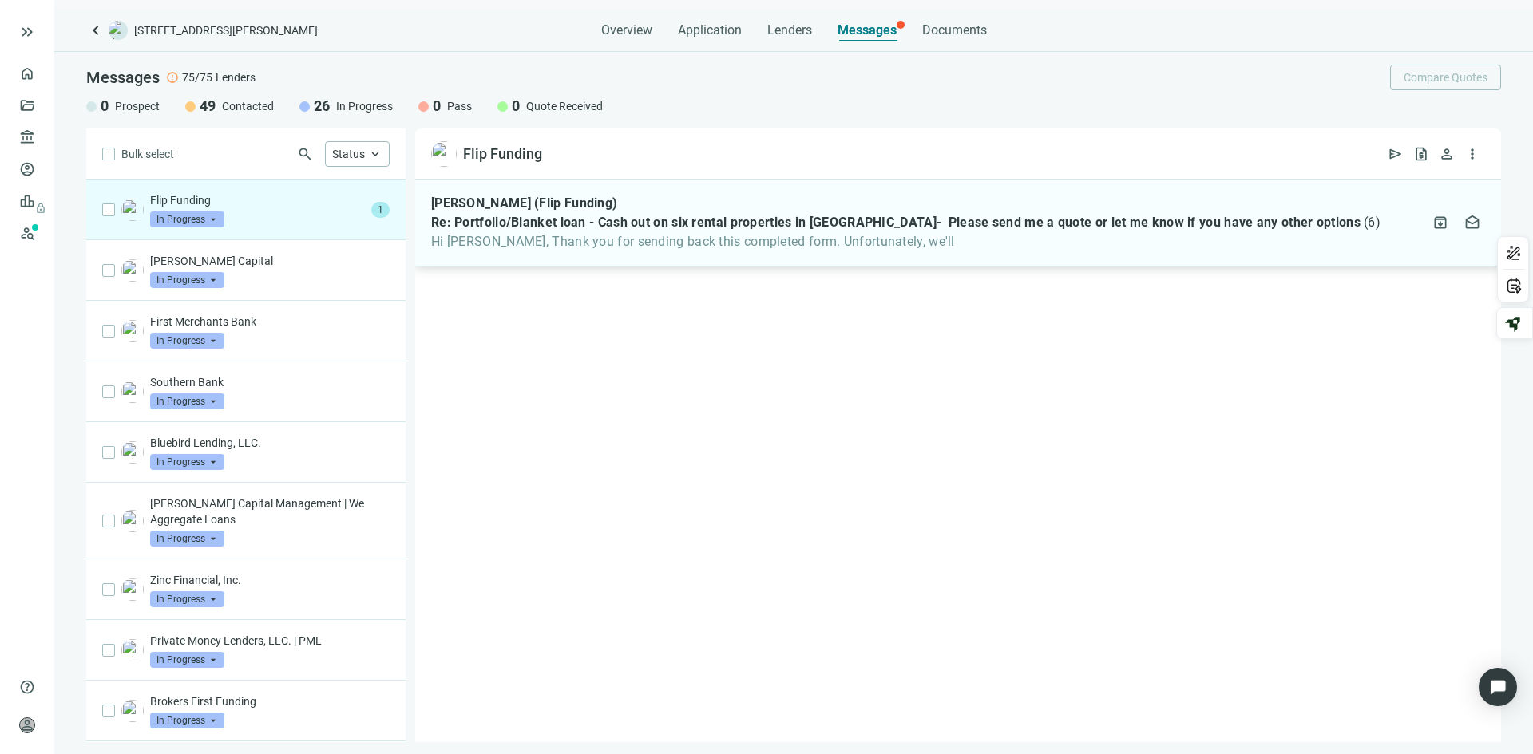
click at [572, 241] on span "Hi [PERSON_NAME], Thank you for sending back this completed form. Unfortunately…" at bounding box center [905, 242] width 949 height 16
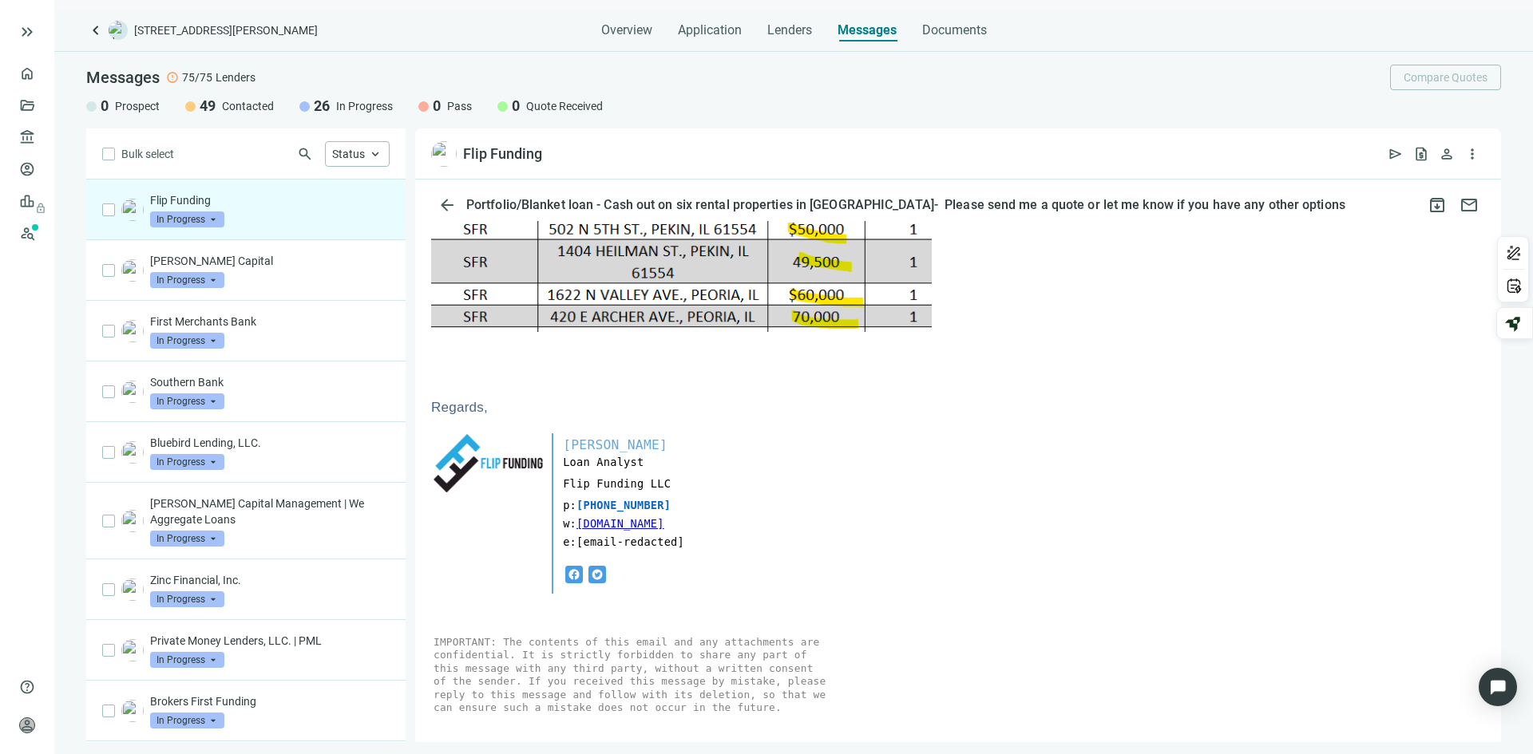
scroll to position [160, 0]
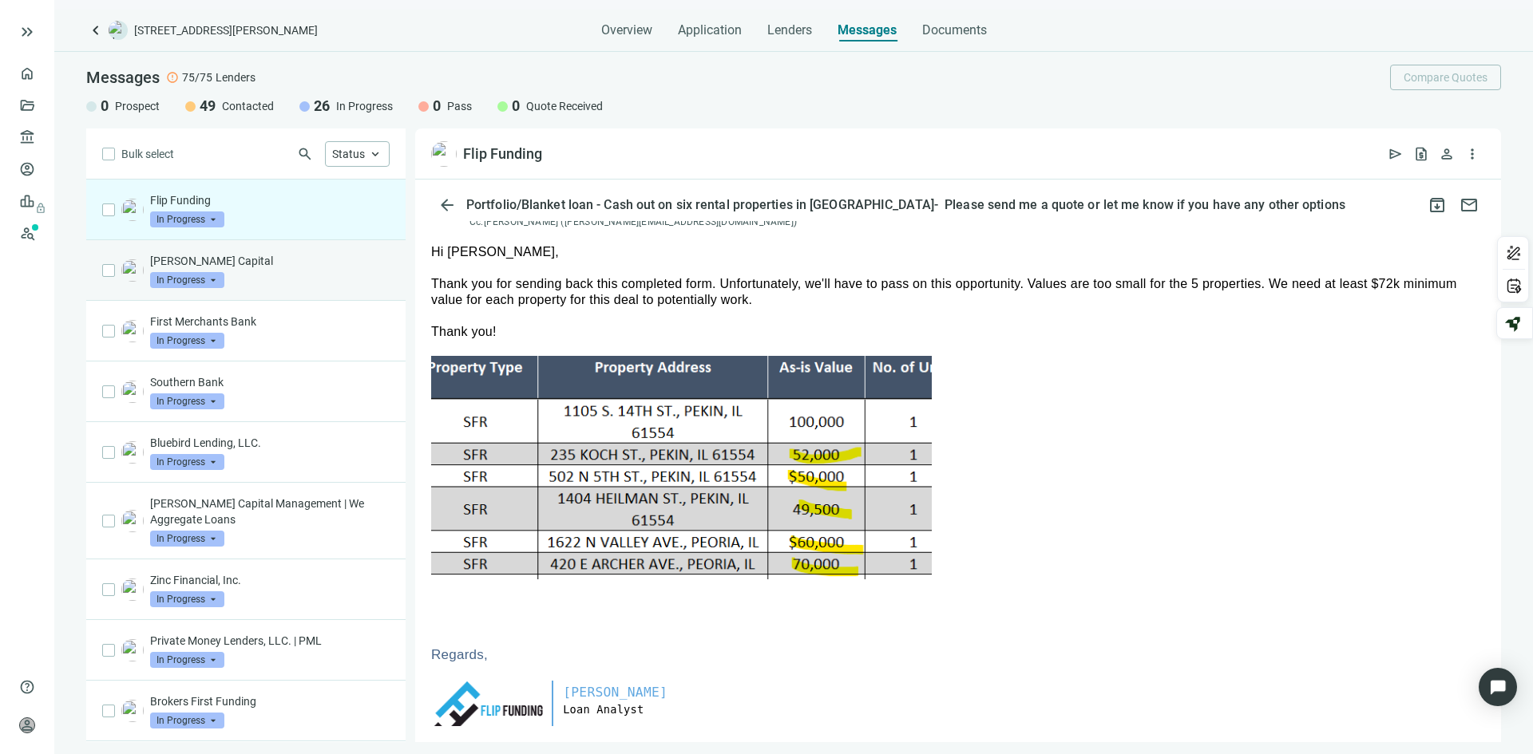
click at [295, 271] on div "[PERSON_NAME] Capital In Progress arrow_drop_down" at bounding box center [269, 270] width 239 height 35
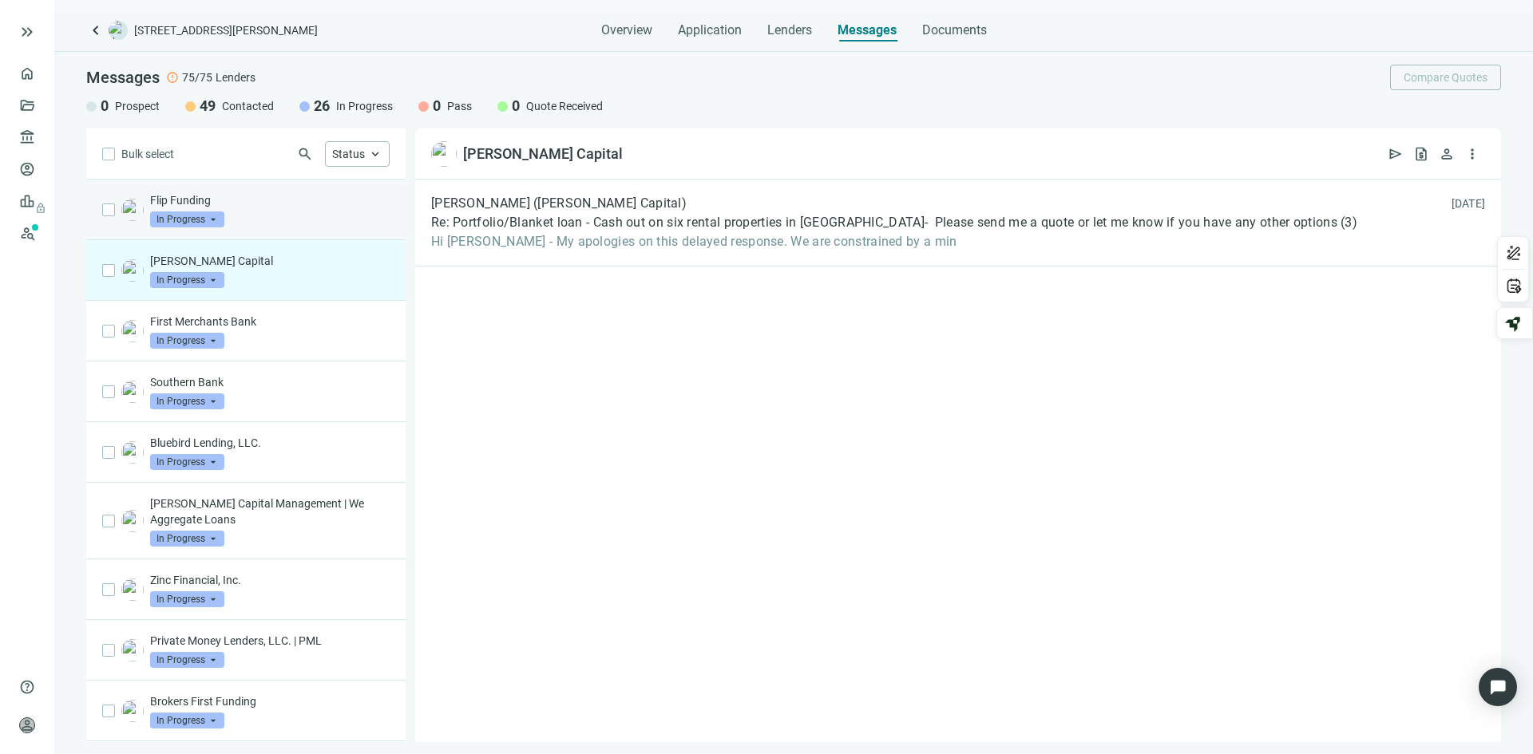
click at [279, 199] on p "Flip Funding" at bounding box center [269, 200] width 239 height 16
